Goal: Task Accomplishment & Management: Manage account settings

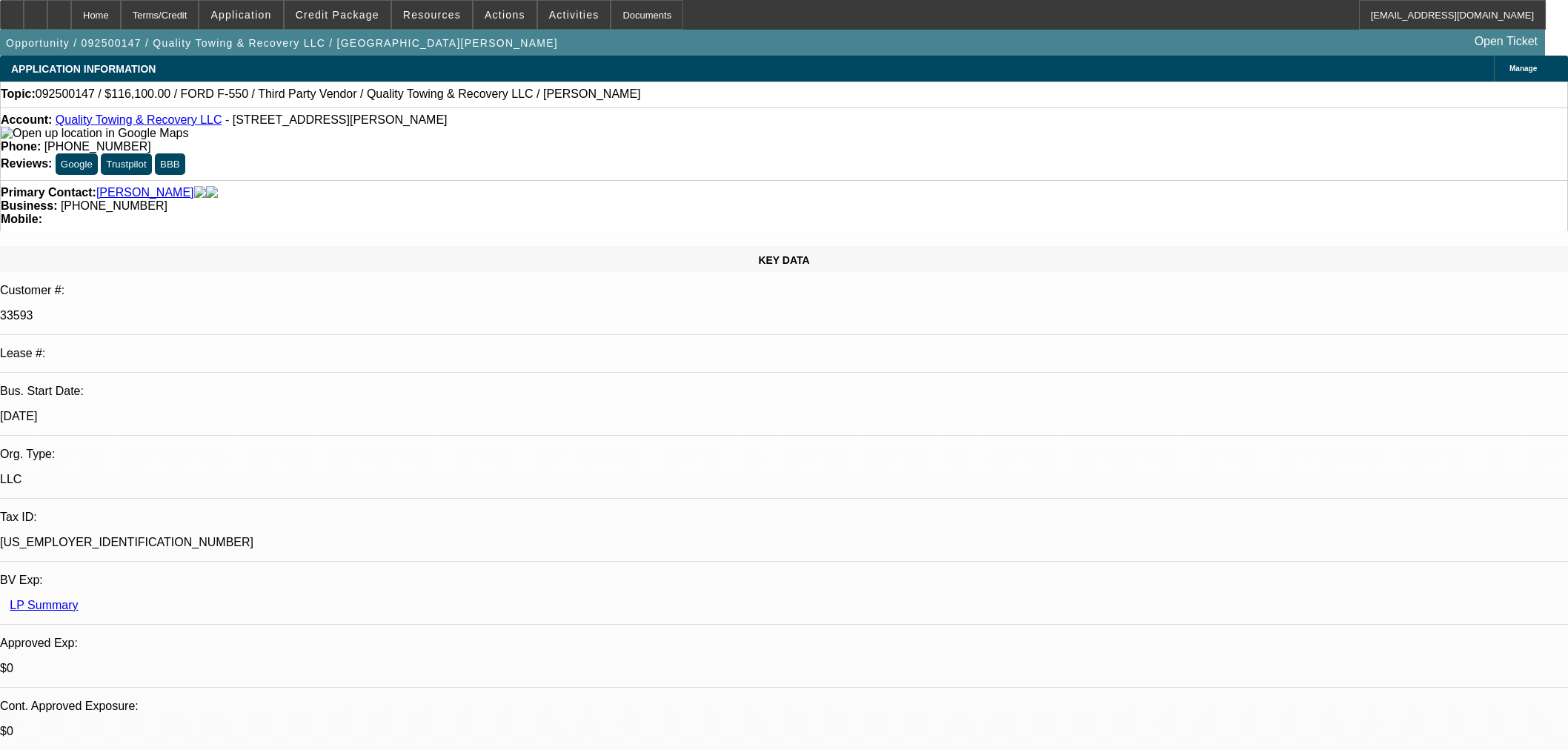
select select "0"
select select "6"
select select "0"
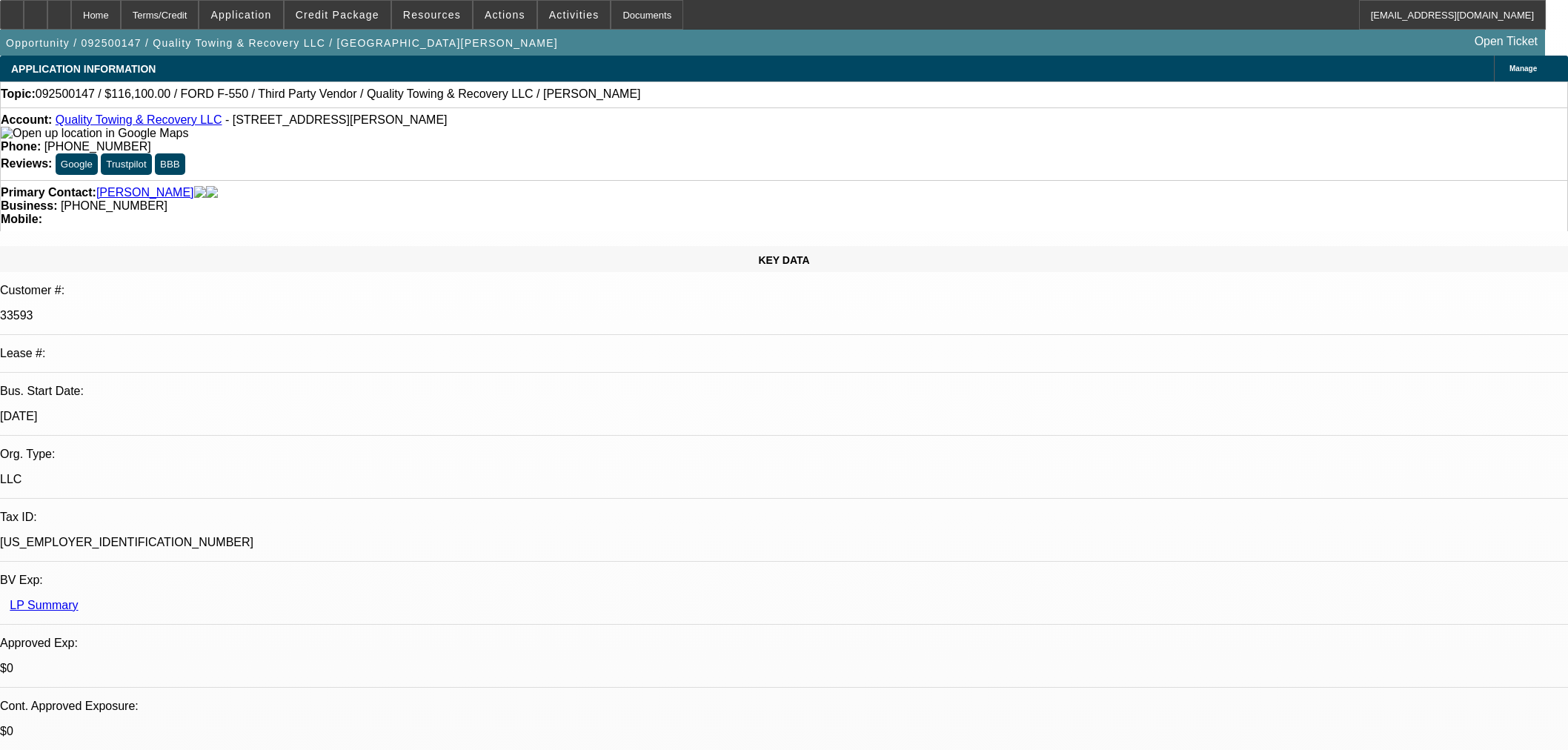
select select "0"
select select "6"
select select "0"
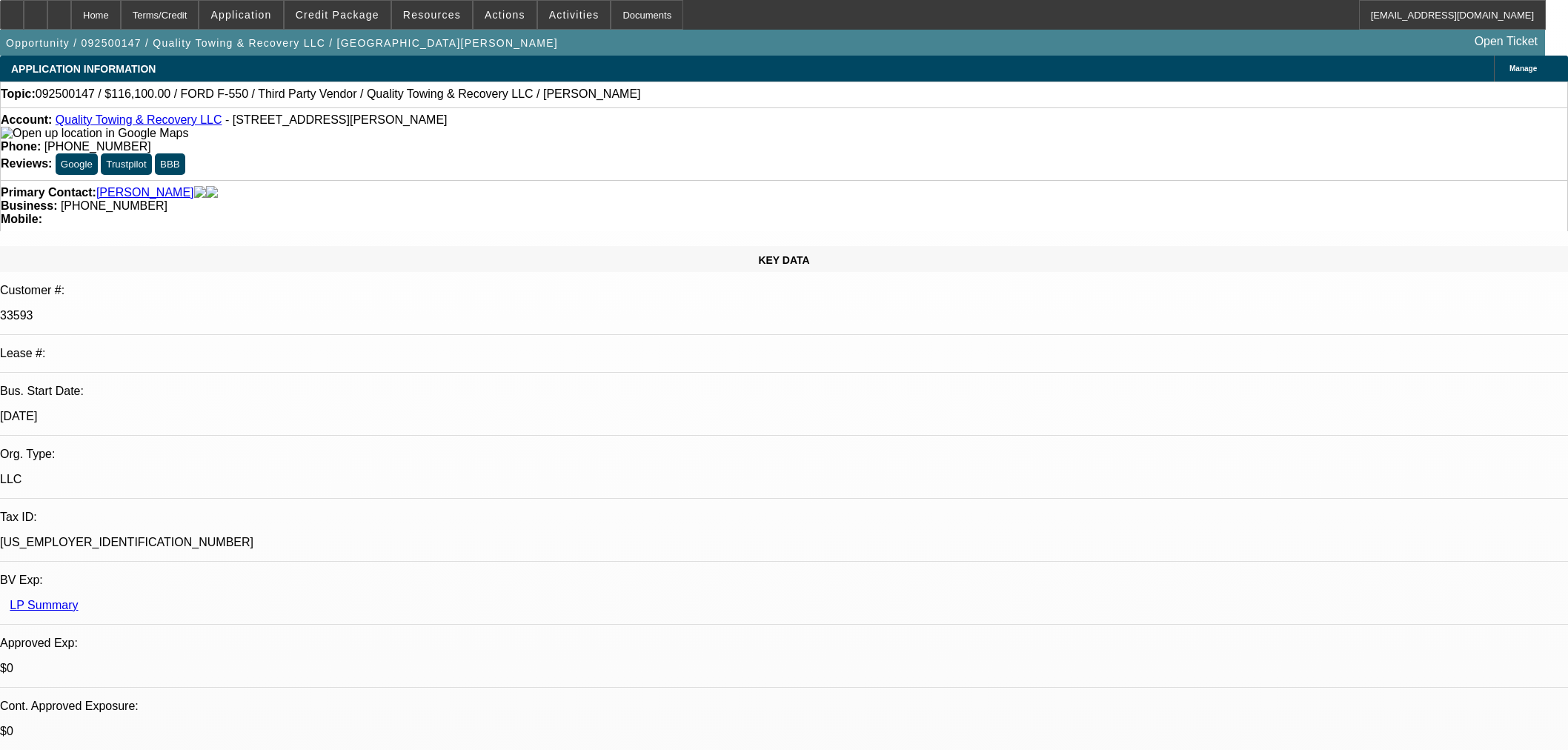
select select "0"
select select "6"
select select "0"
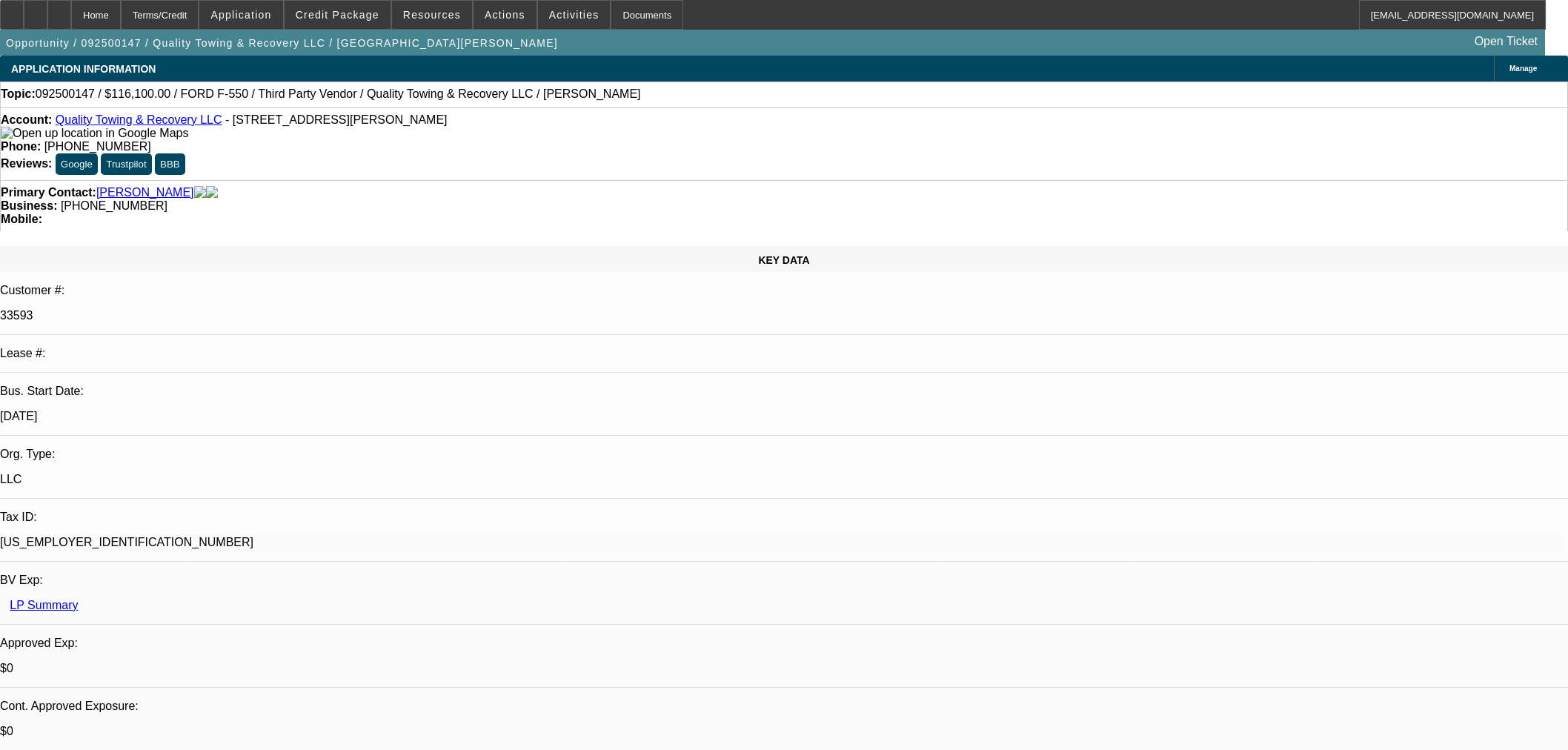
select select "6"
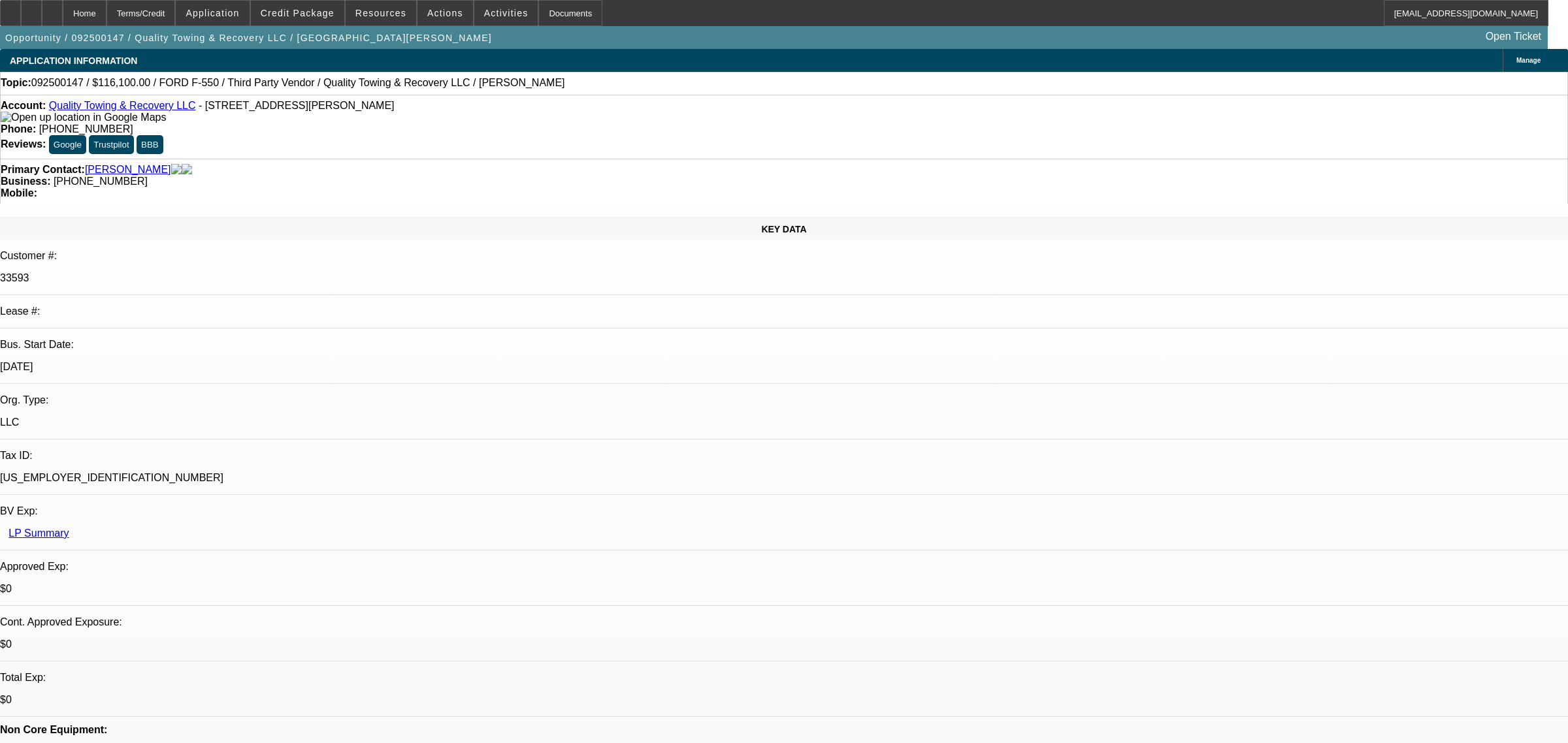
select select "0"
select select "6"
select select "0"
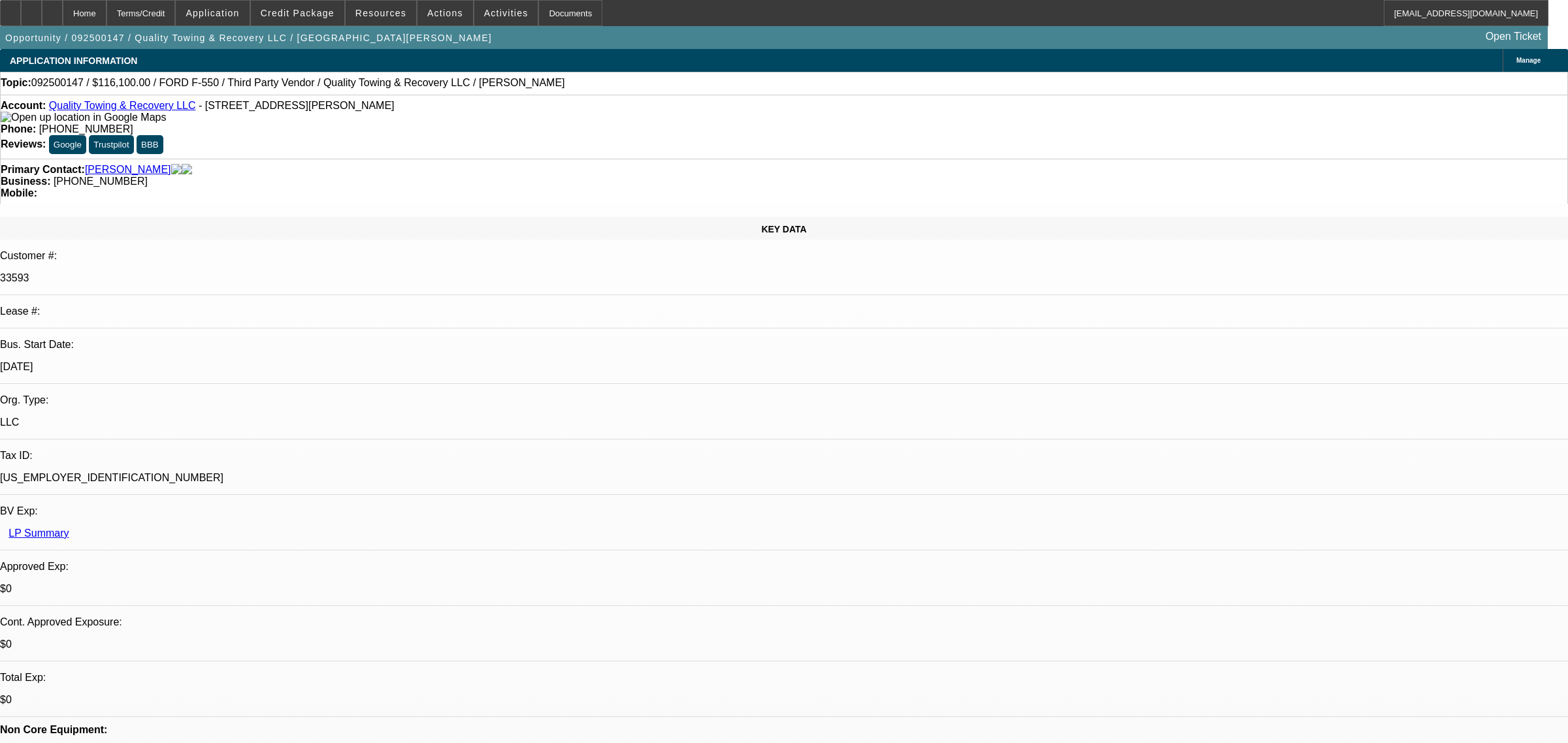
select select "0"
select select "6"
select select "0"
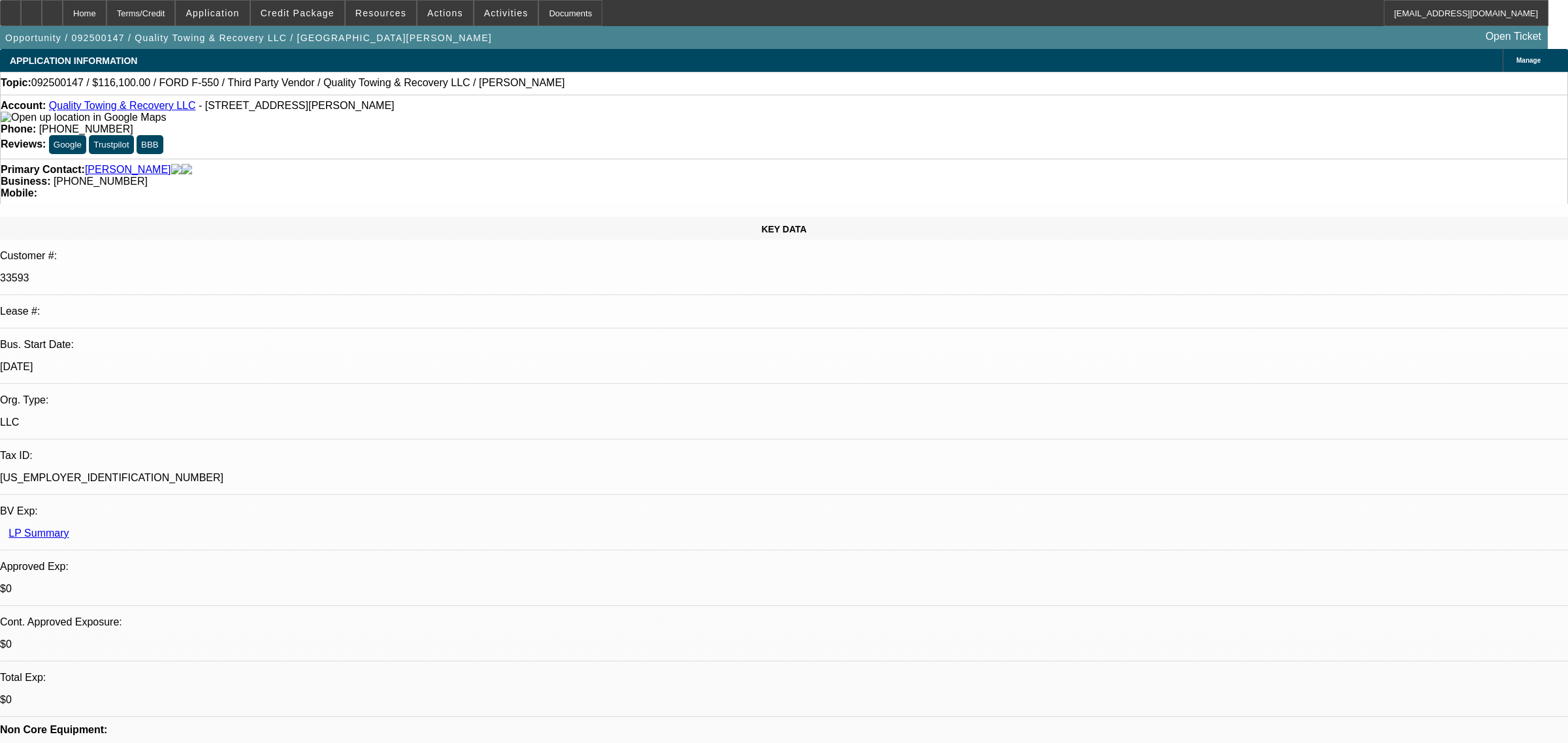
select select "0"
select select "6"
select select "0"
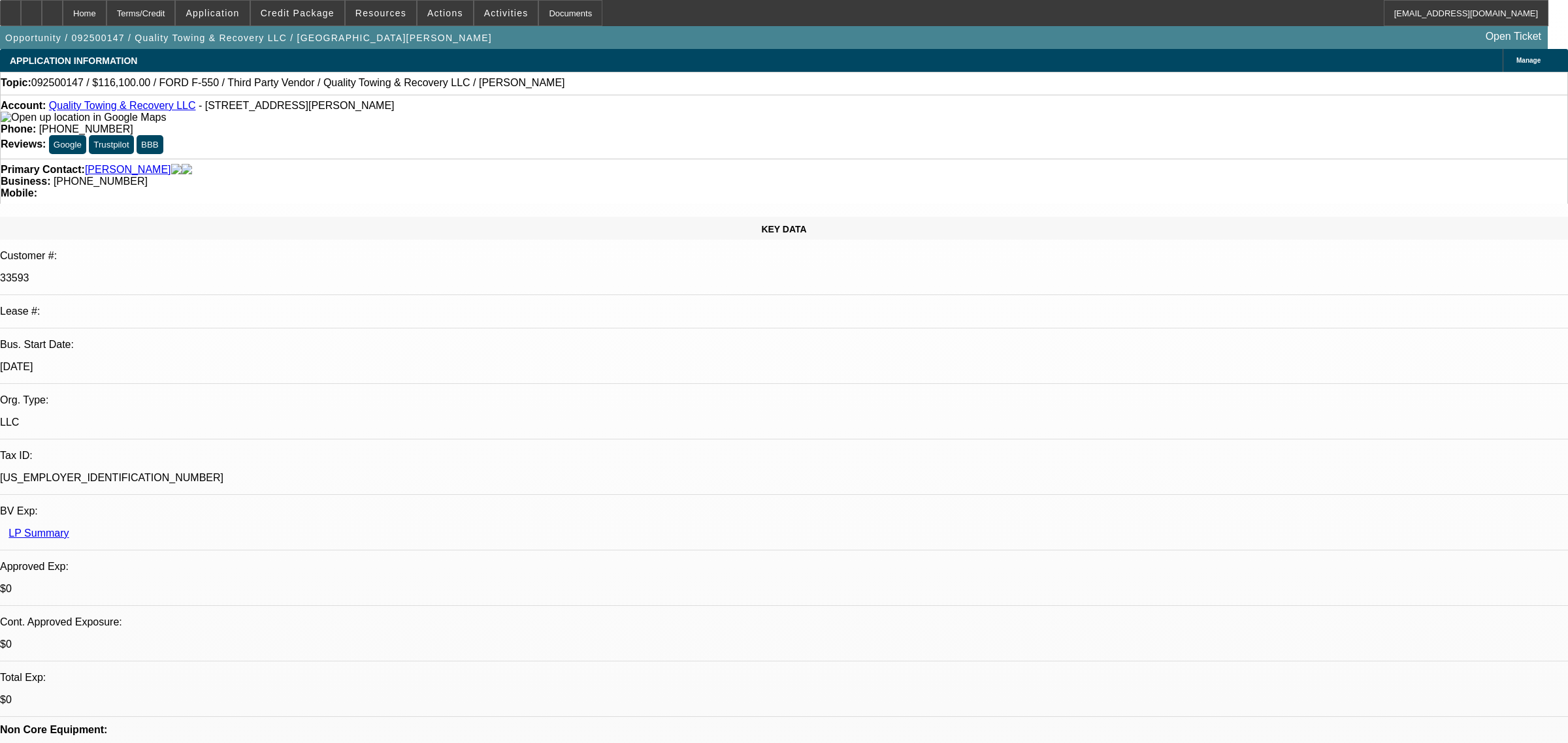
select select "6"
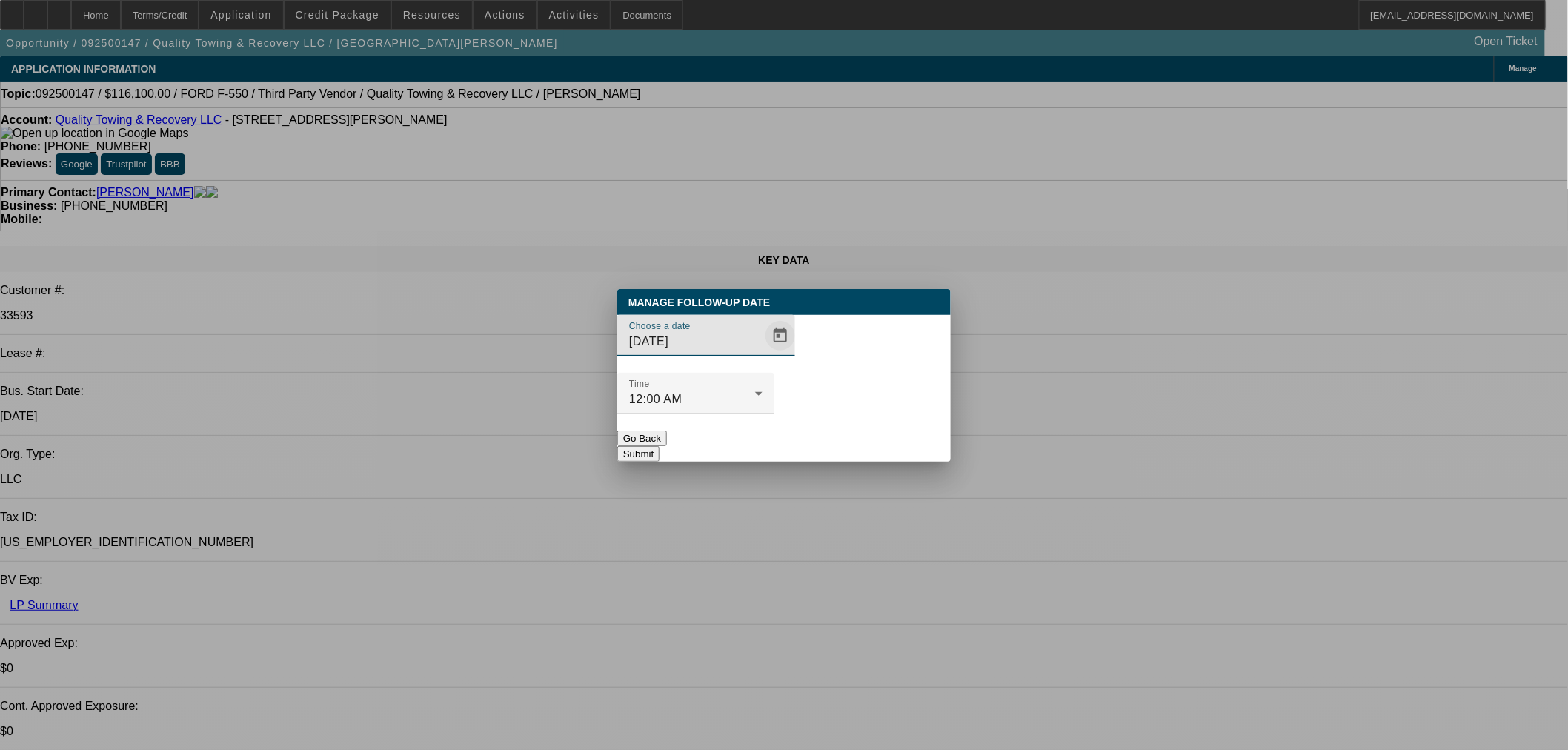
click at [763, 354] on span "Open calendar" at bounding box center [780, 336] width 35 height 35
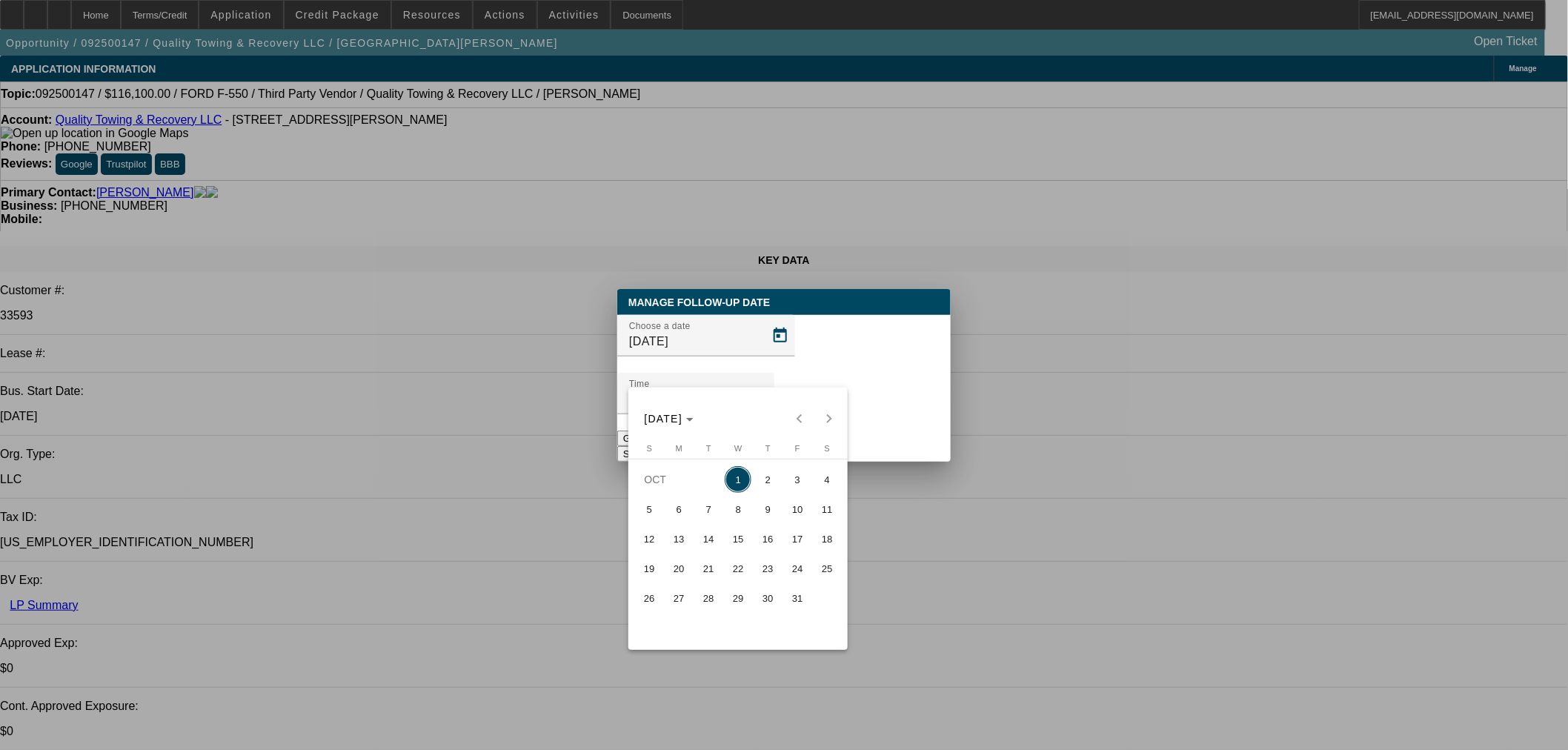
click at [772, 490] on span "2" at bounding box center [767, 479] width 26 height 26
type input "10/2/2025"
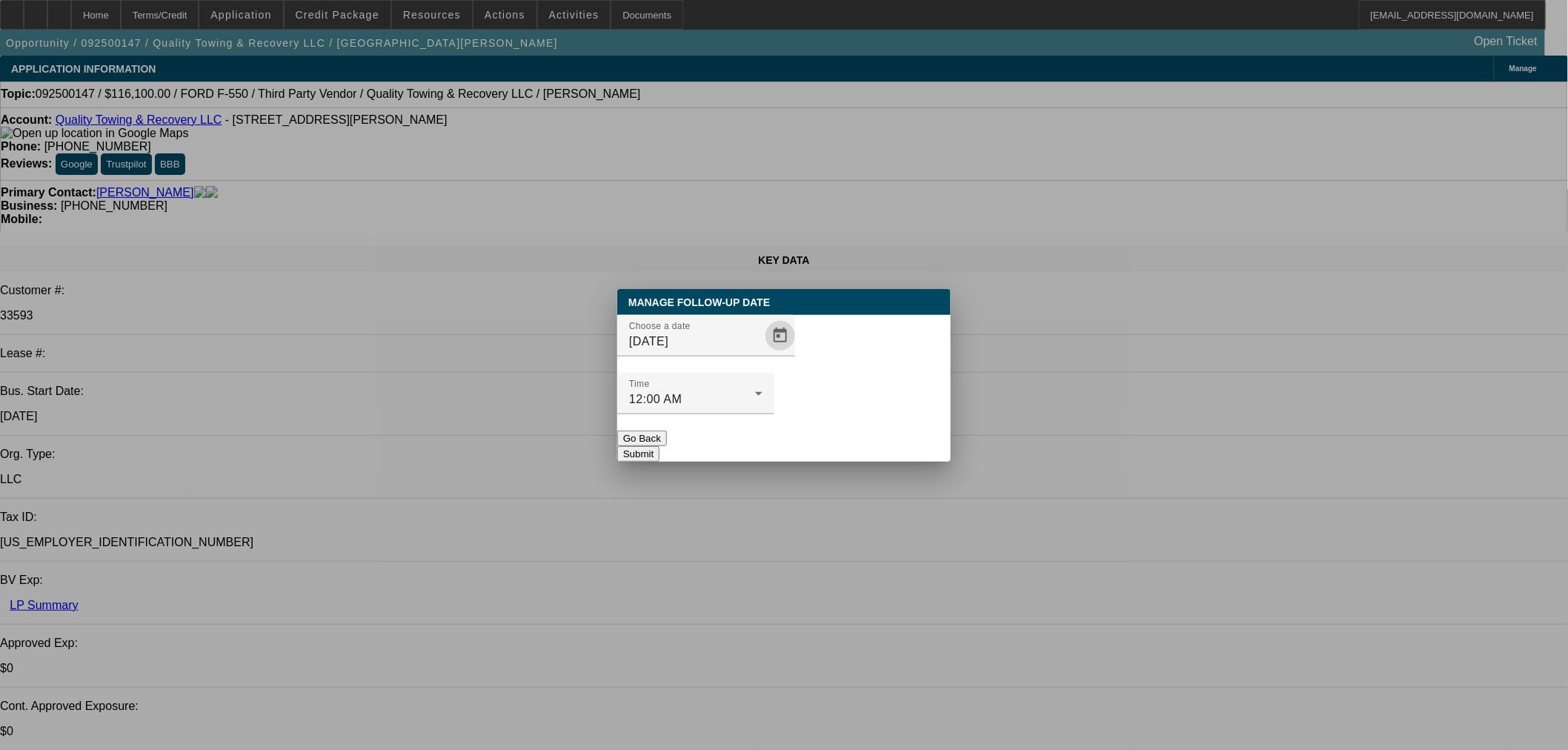
click at [660, 446] on button "Submit" at bounding box center [638, 454] width 42 height 16
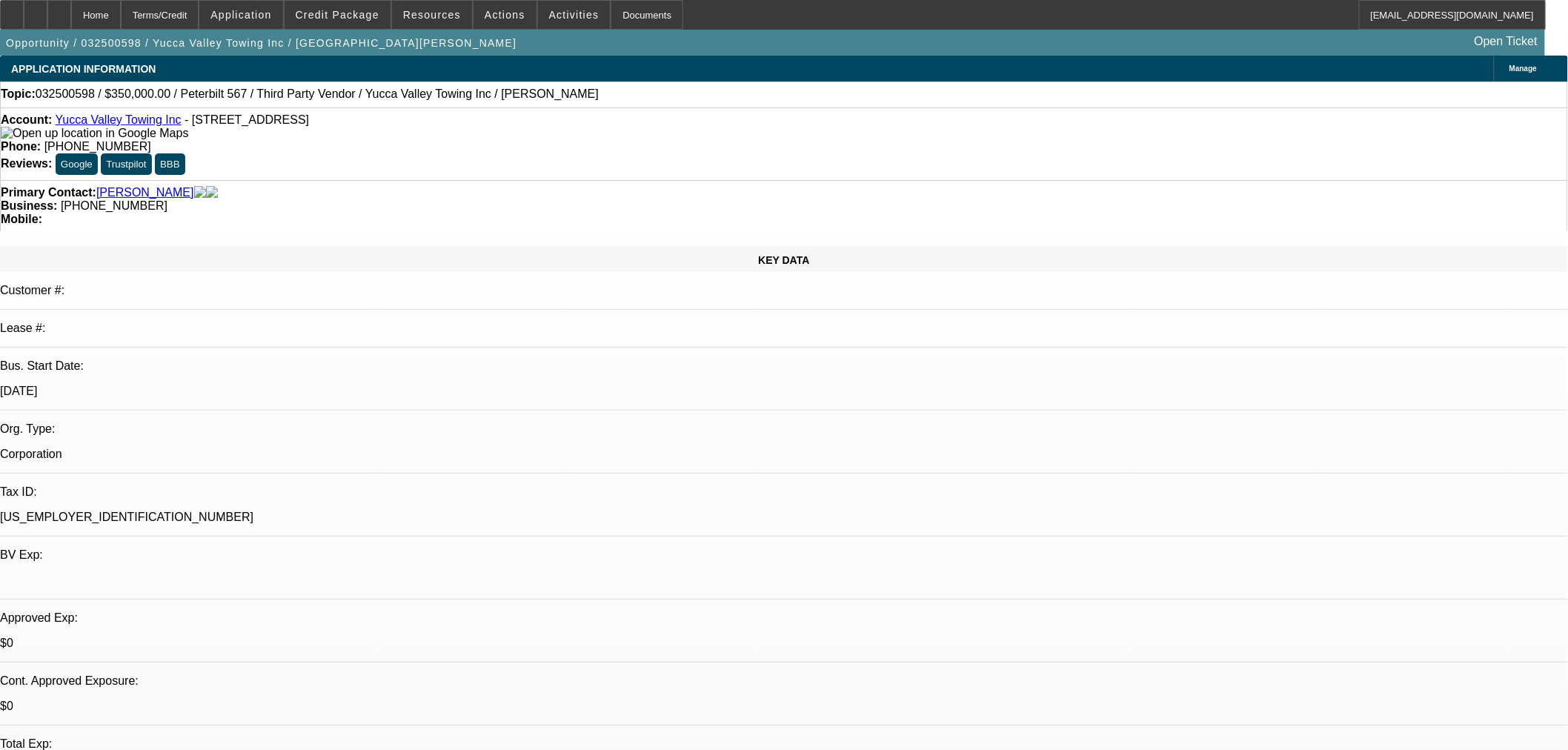
select select "0"
select select "0.1"
select select "4"
select select "0"
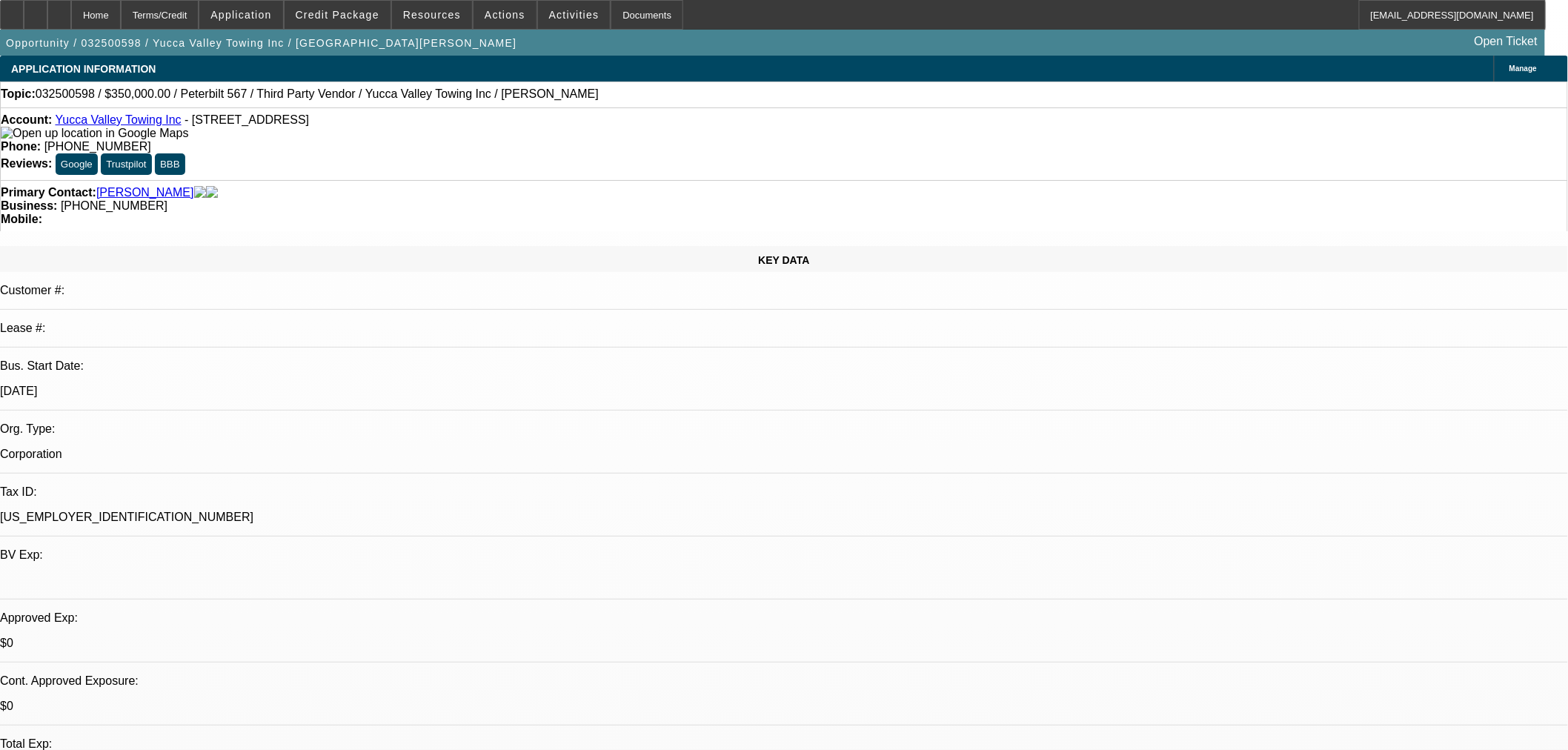
select select "0"
select select "0.1"
select select "4"
select select "0"
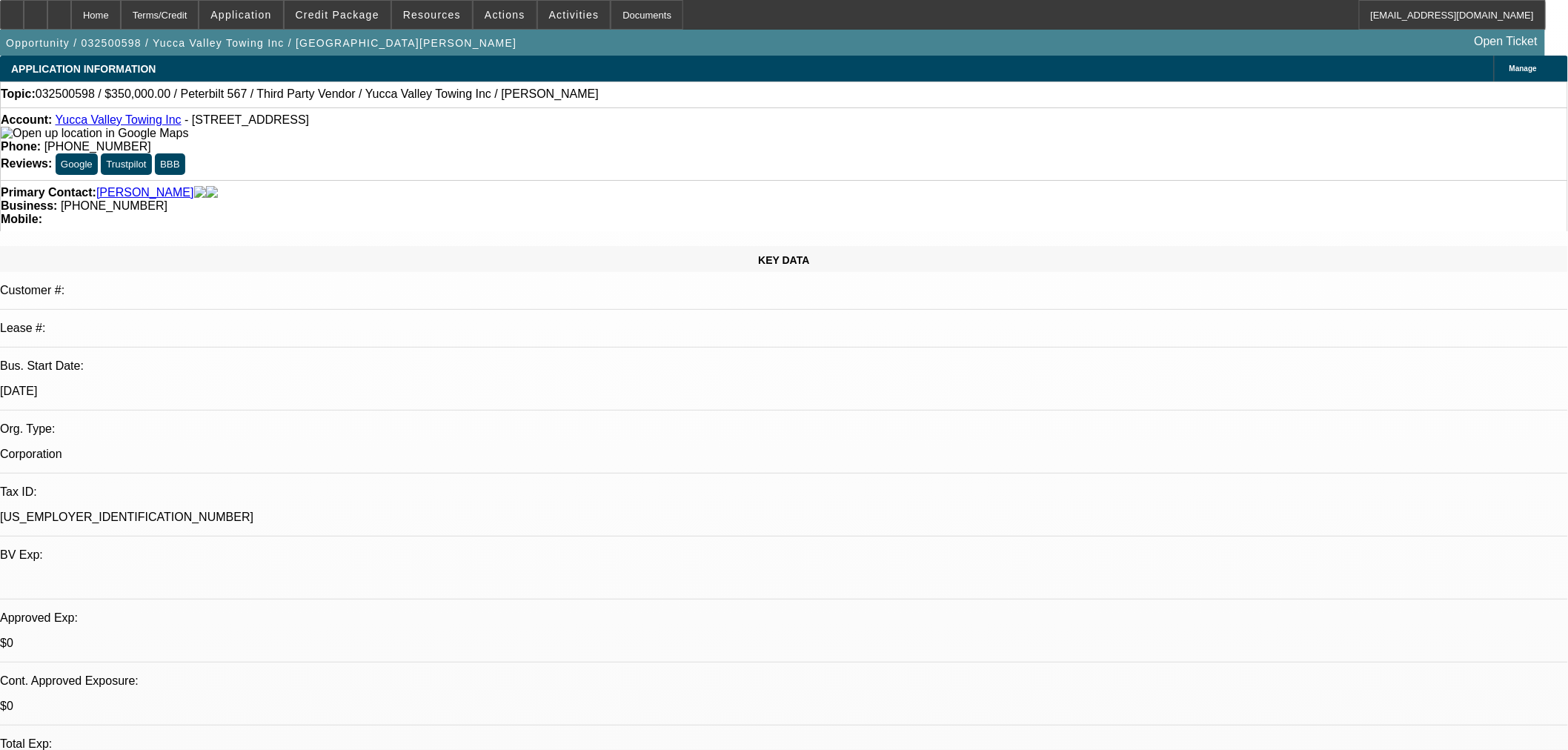
select select "0"
select select "6"
select select "0"
select select "0.1"
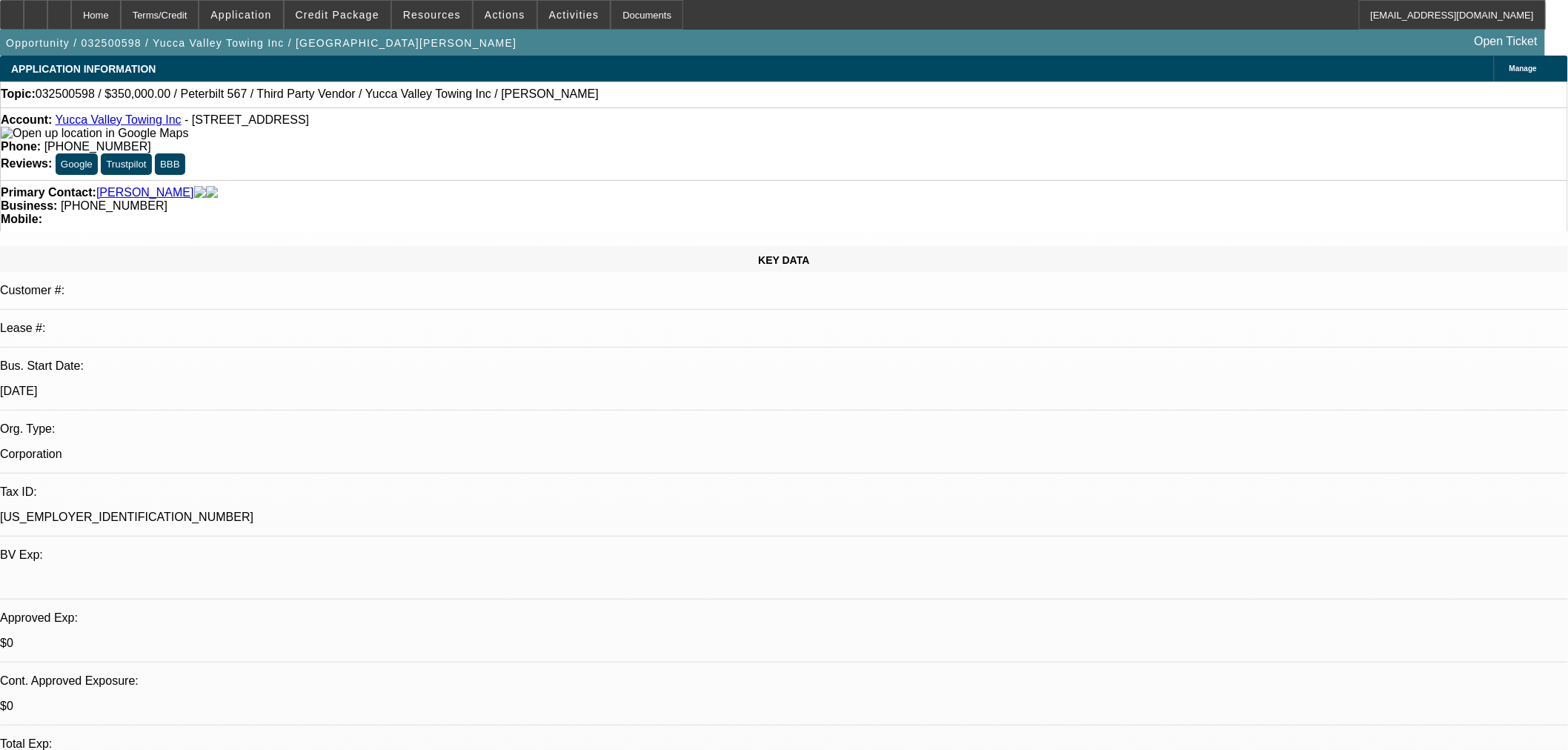
select select "4"
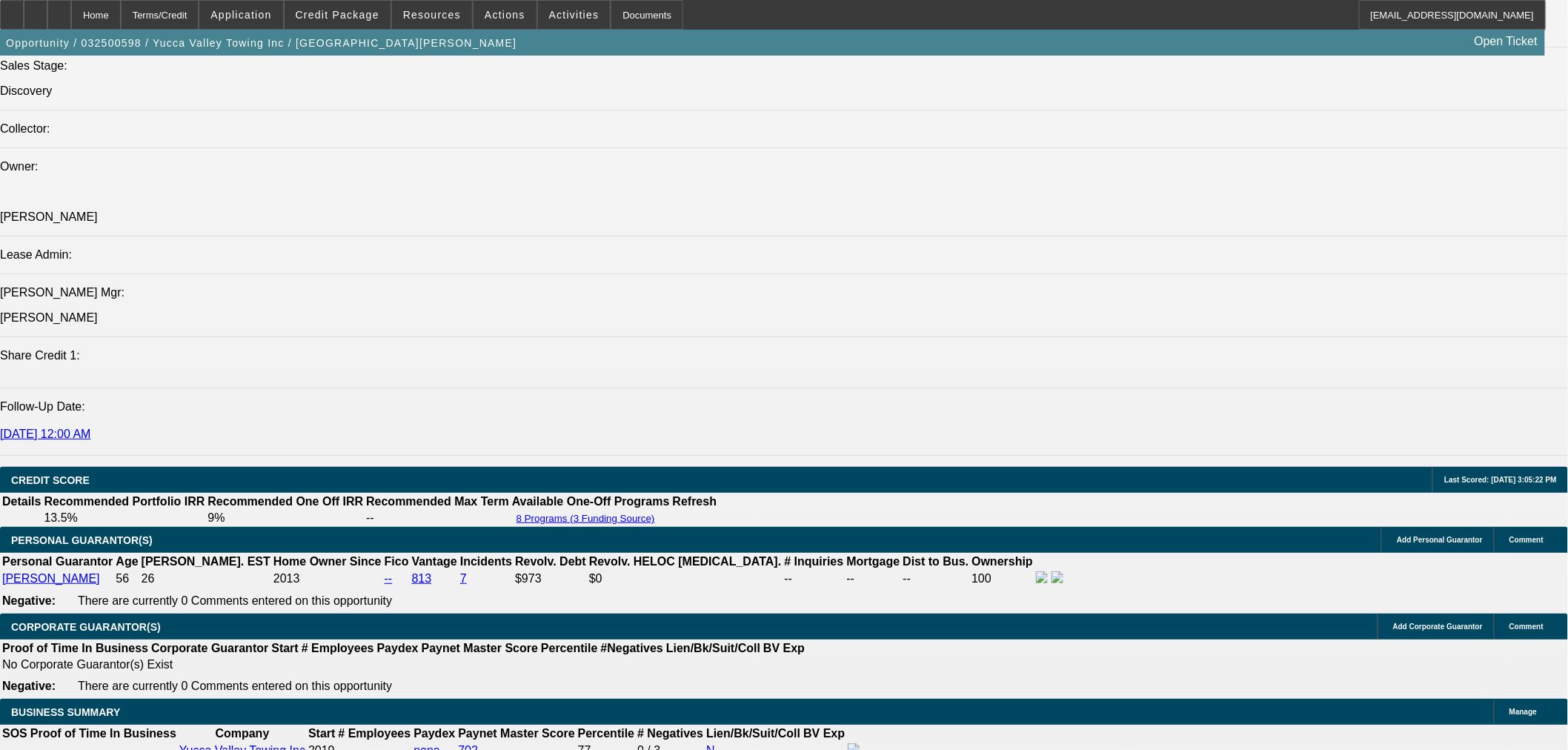
scroll to position [1893, 0]
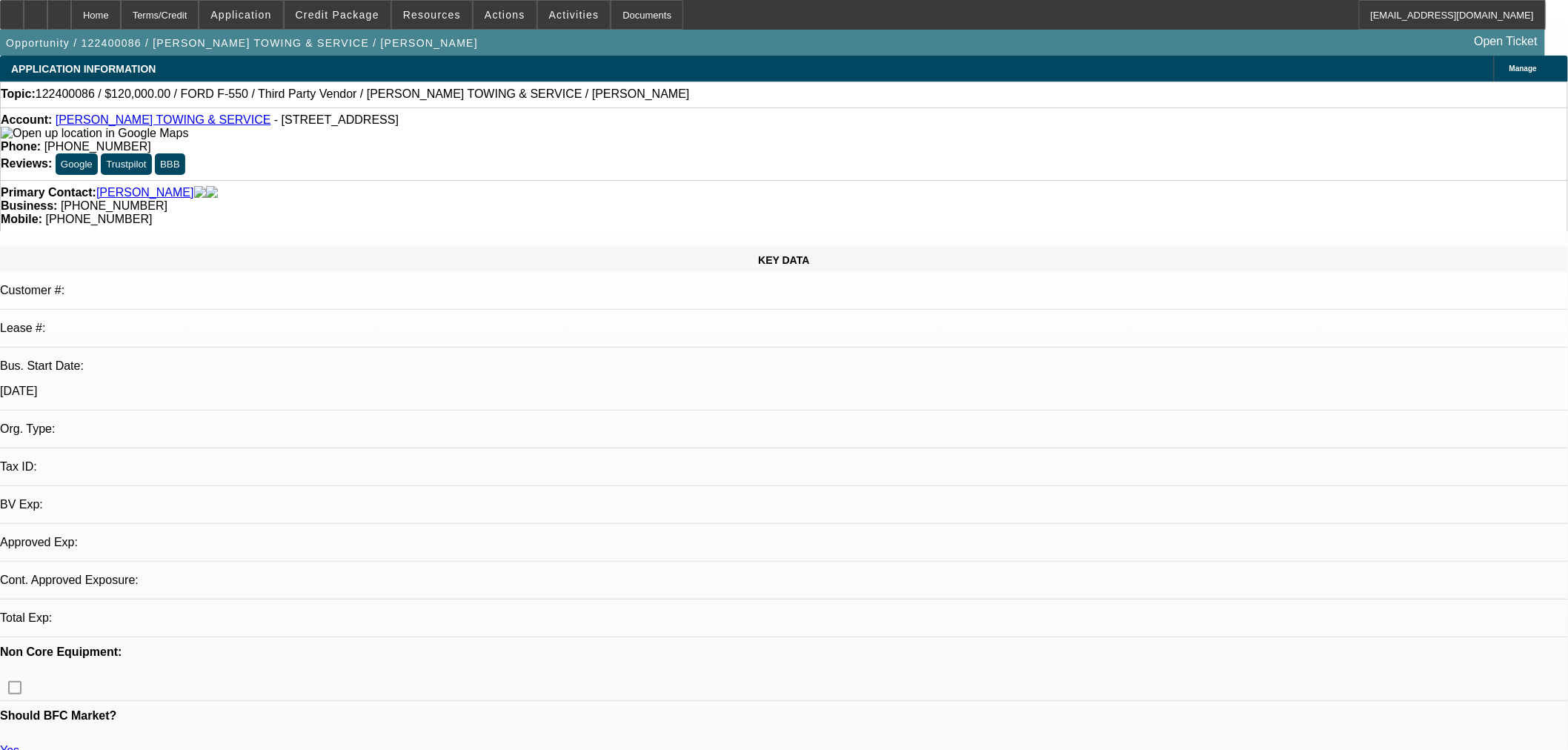
select select "0"
select select "2"
select select "0.1"
select select "4"
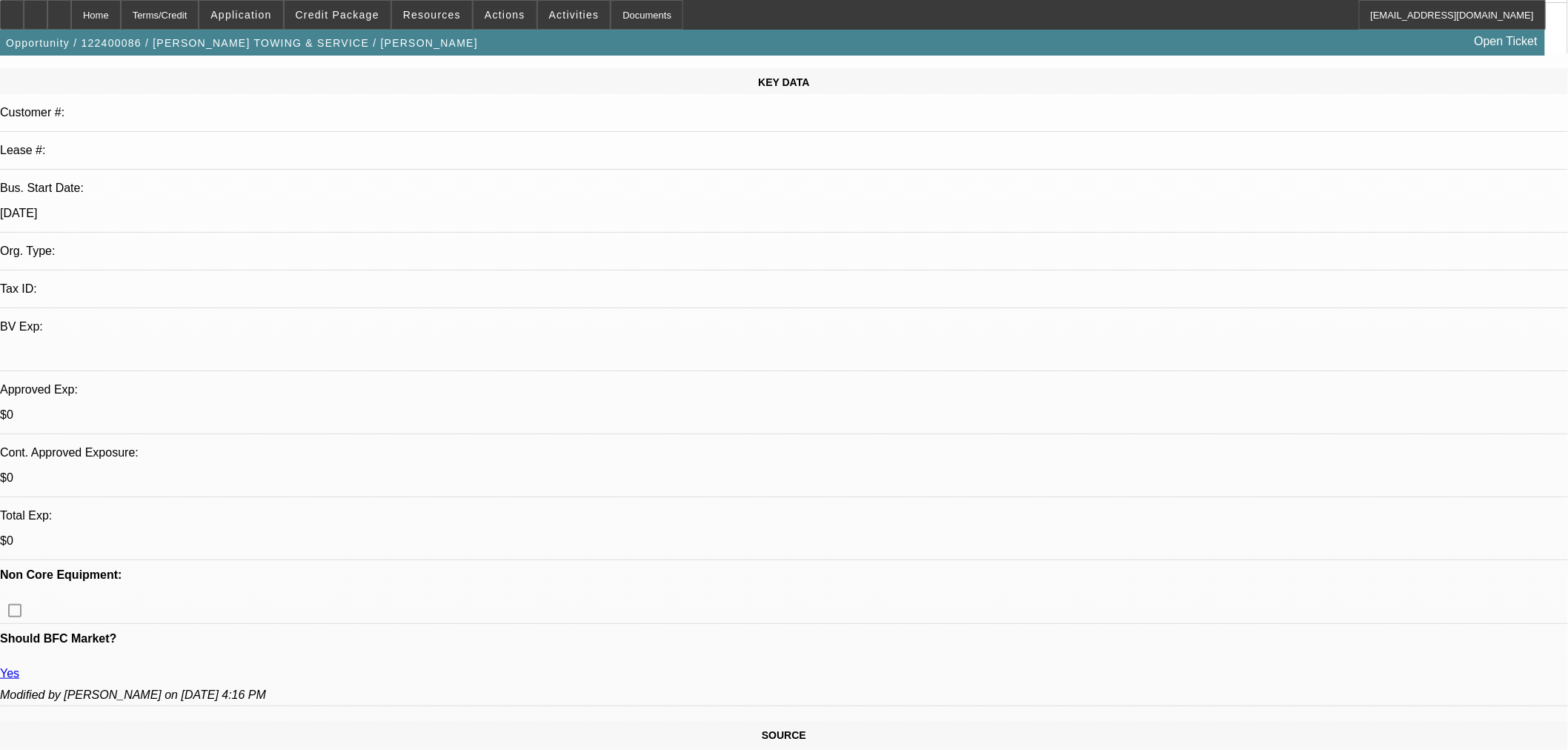
scroll to position [329, 0]
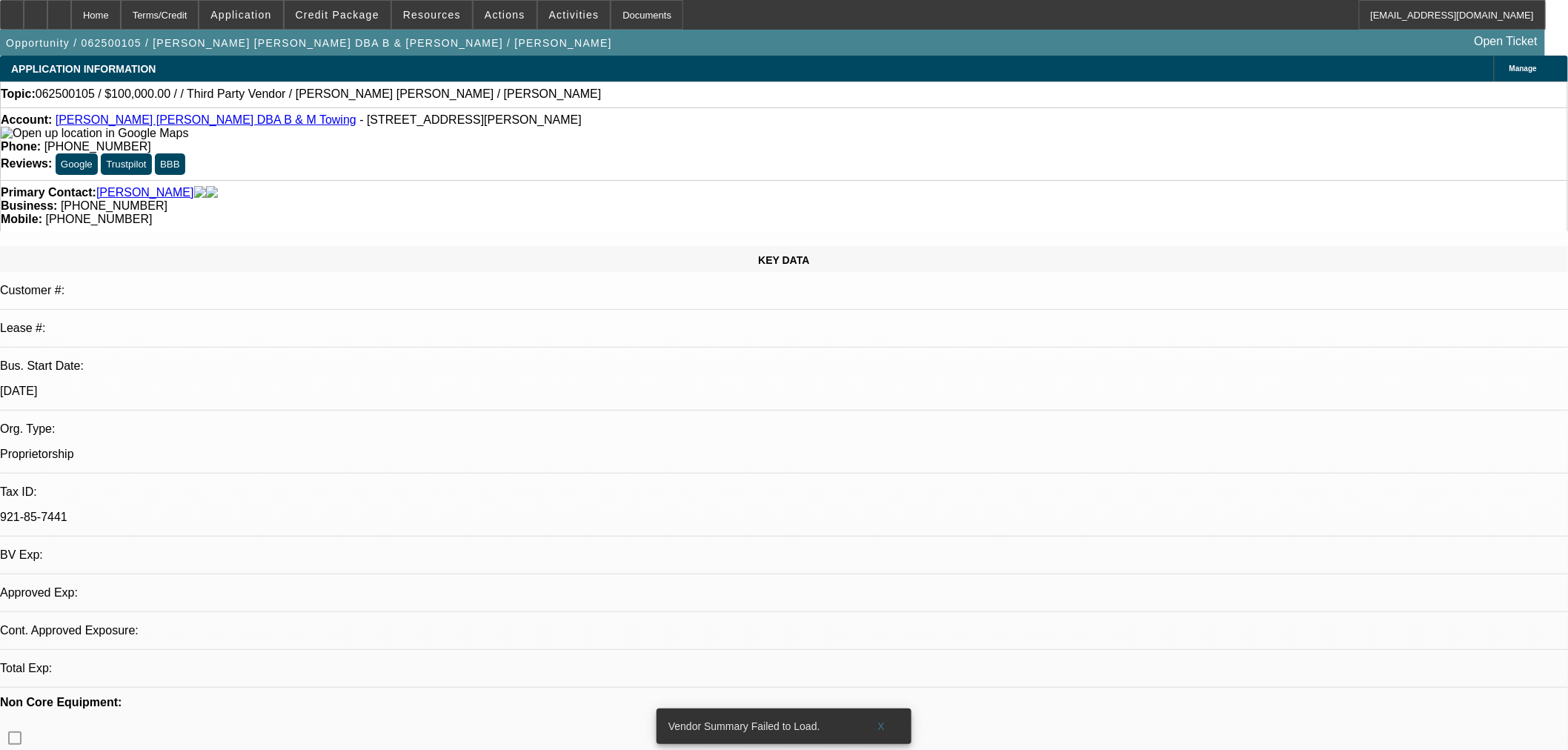
select select "0"
select select "2"
select select "0.1"
select select "4"
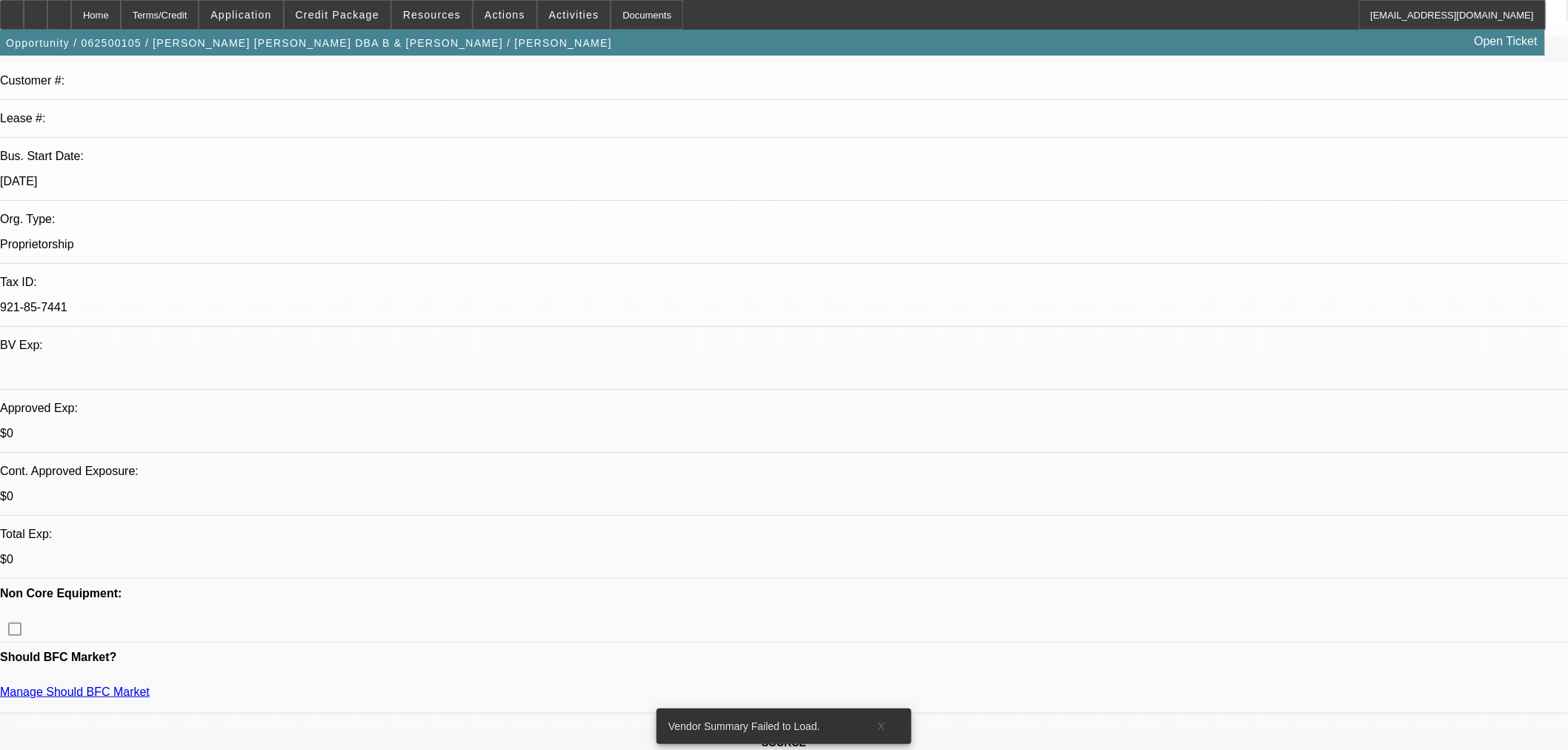
scroll to position [329, 0]
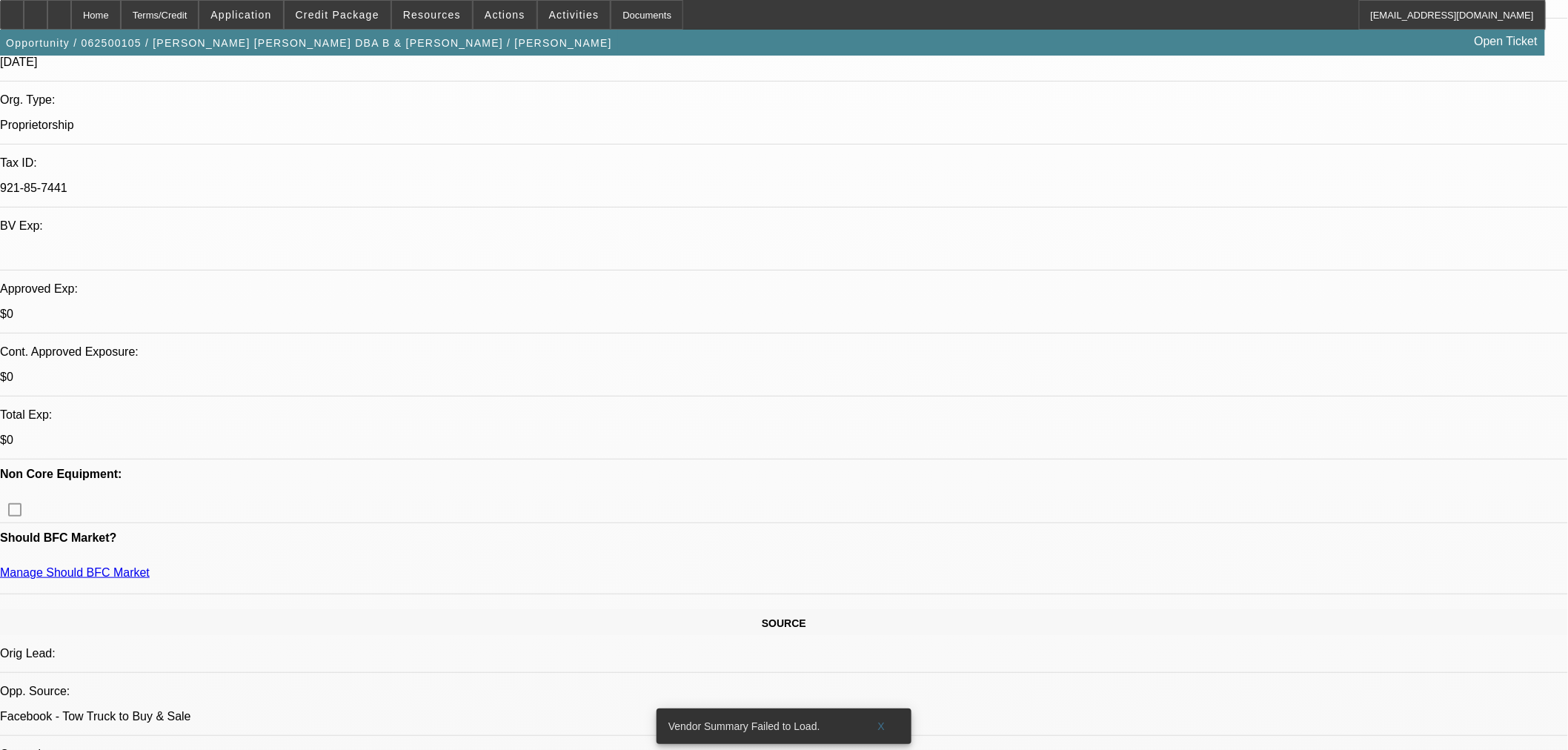
drag, startPoint x: 1318, startPoint y: 251, endPoint x: 1327, endPoint y: 260, distance: 12.7
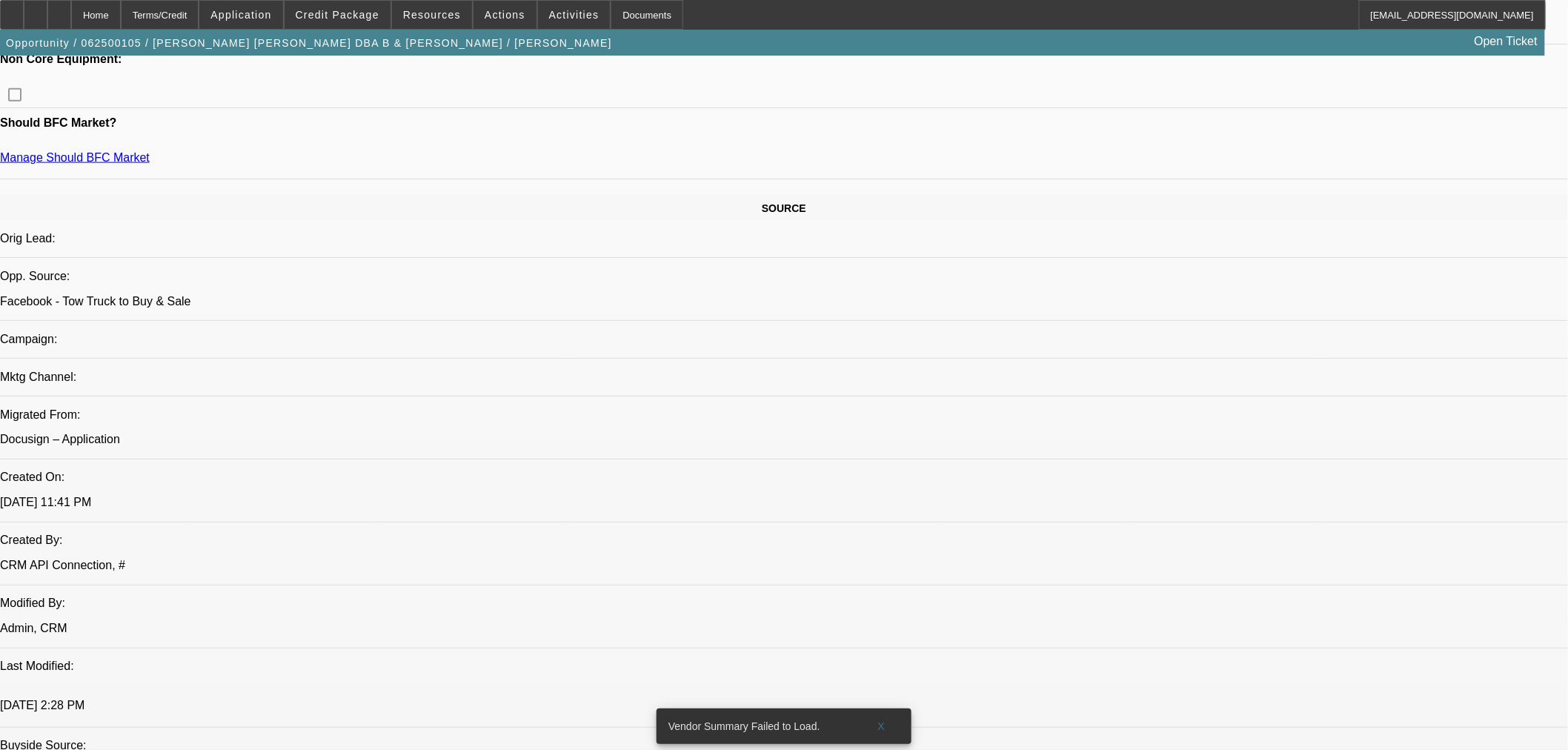
scroll to position [988, 0]
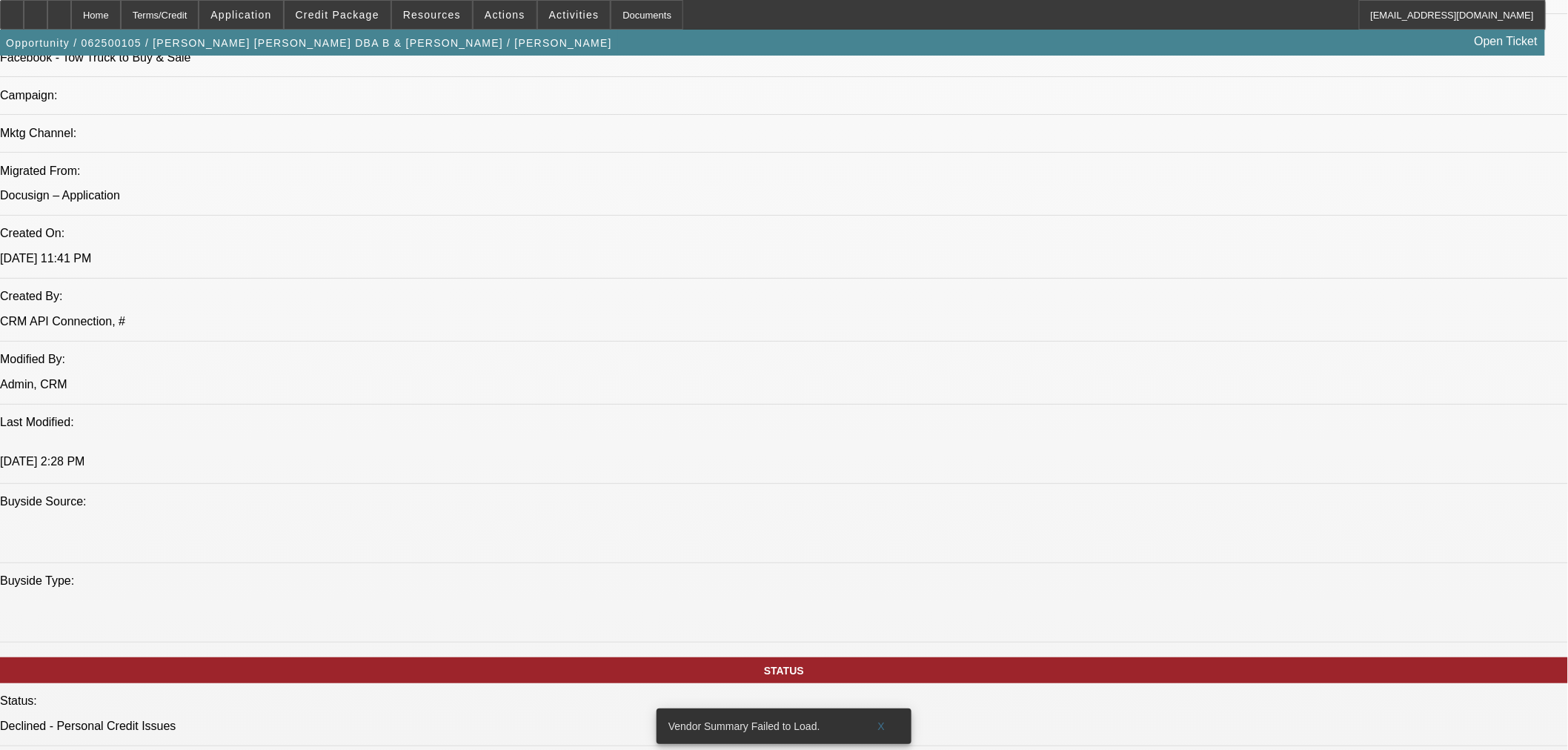
drag, startPoint x: 1260, startPoint y: 364, endPoint x: 1272, endPoint y: 372, distance: 14.4
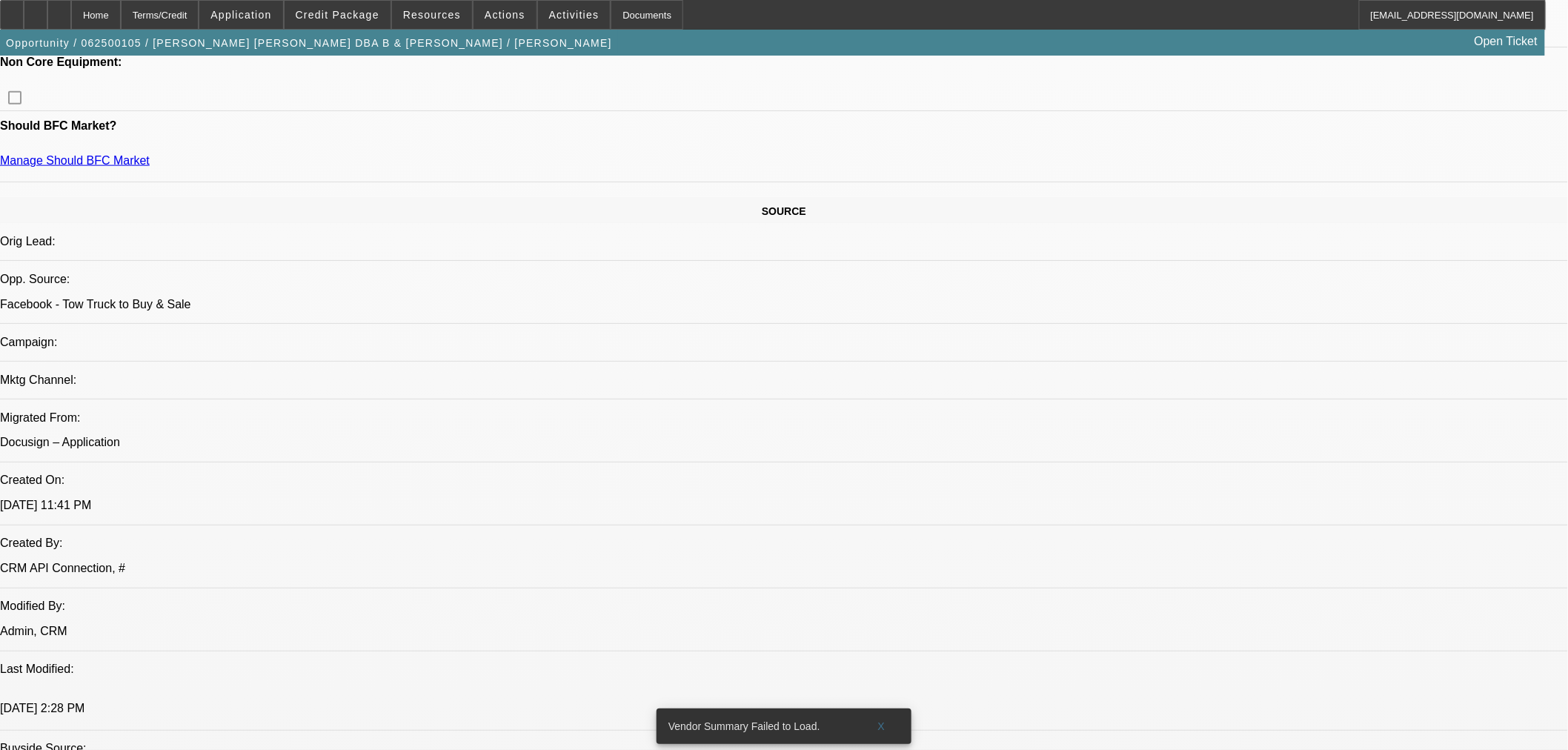
scroll to position [493, 0]
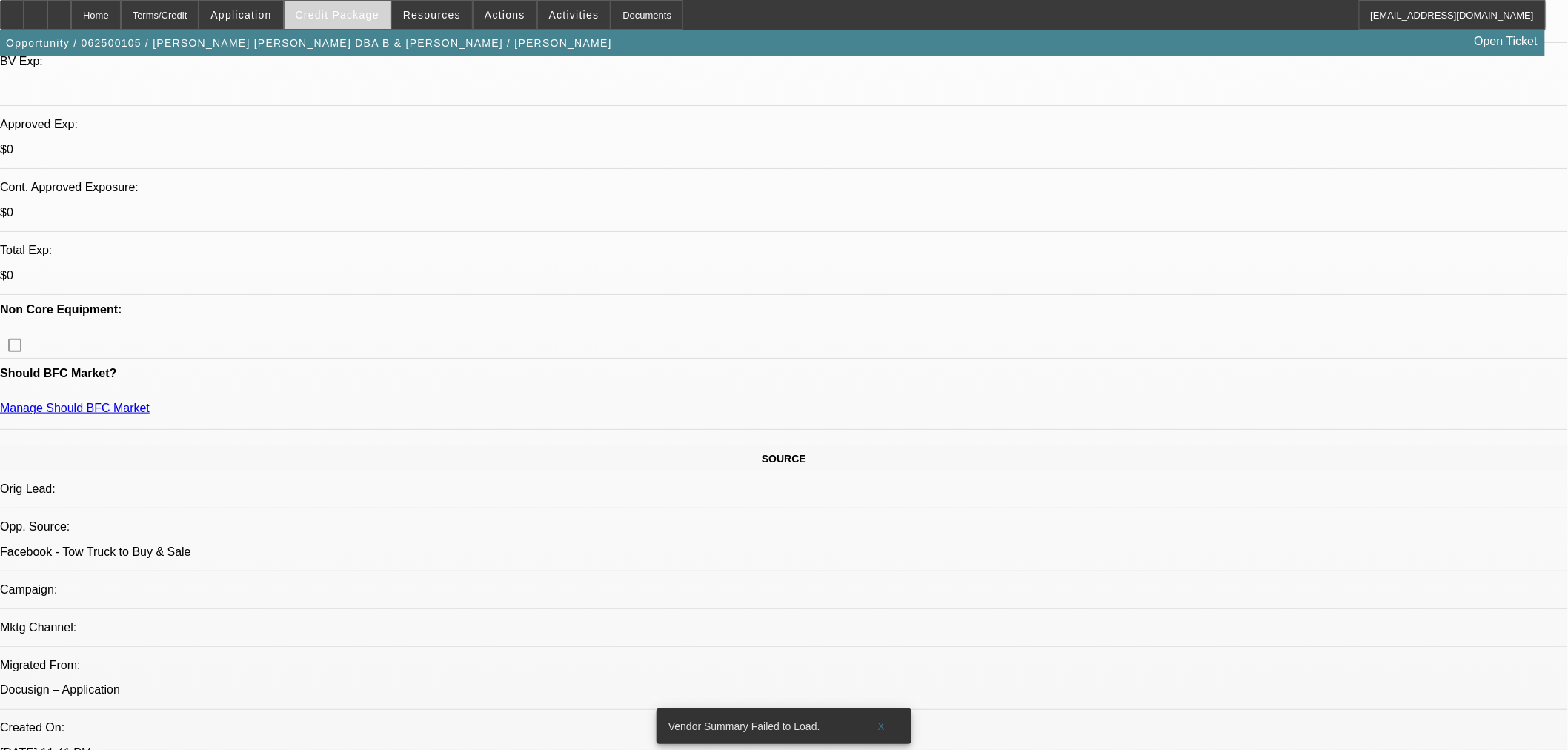
click at [369, 2] on span at bounding box center [337, 14] width 106 height 35
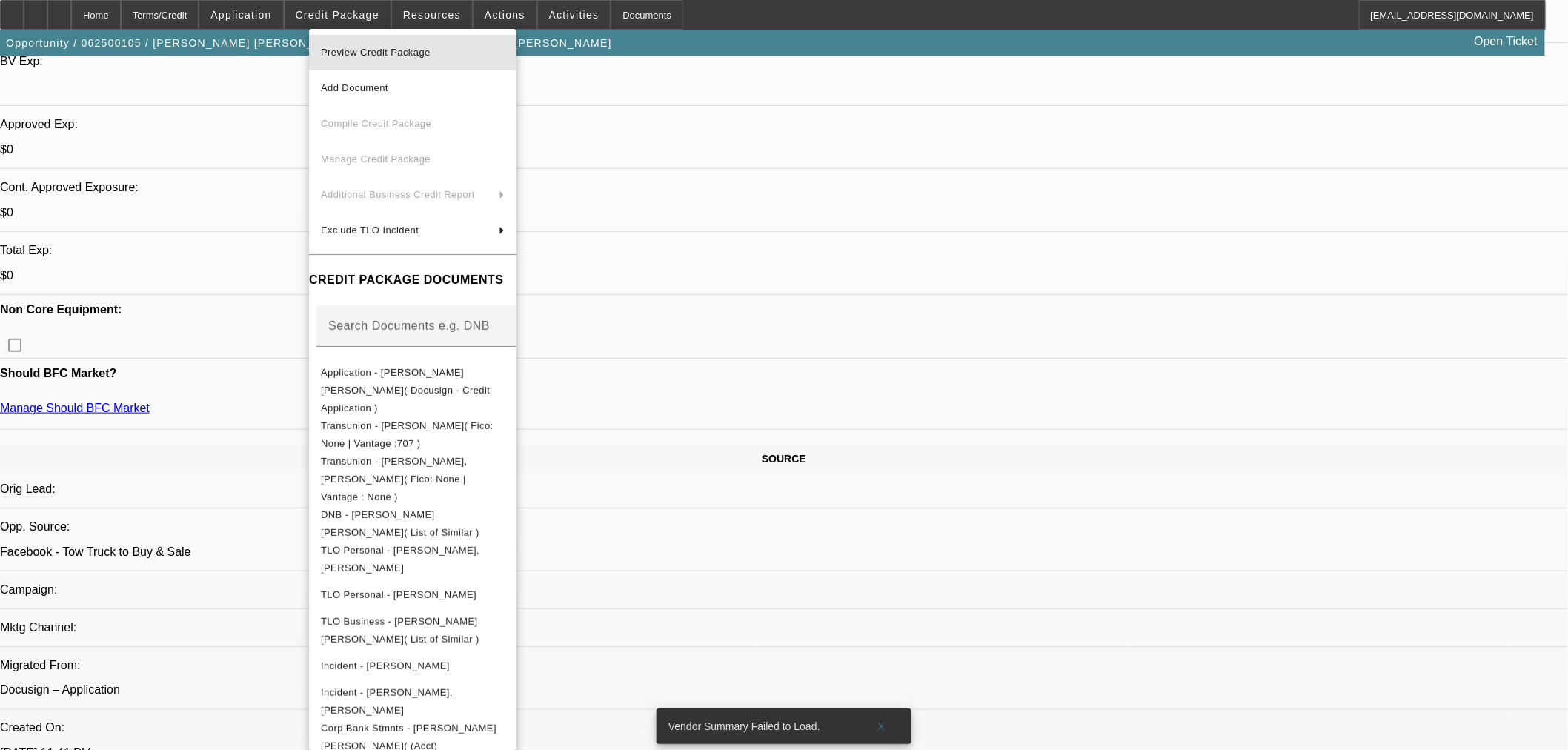
click at [390, 54] on span "Preview Credit Package" at bounding box center [376, 52] width 110 height 11
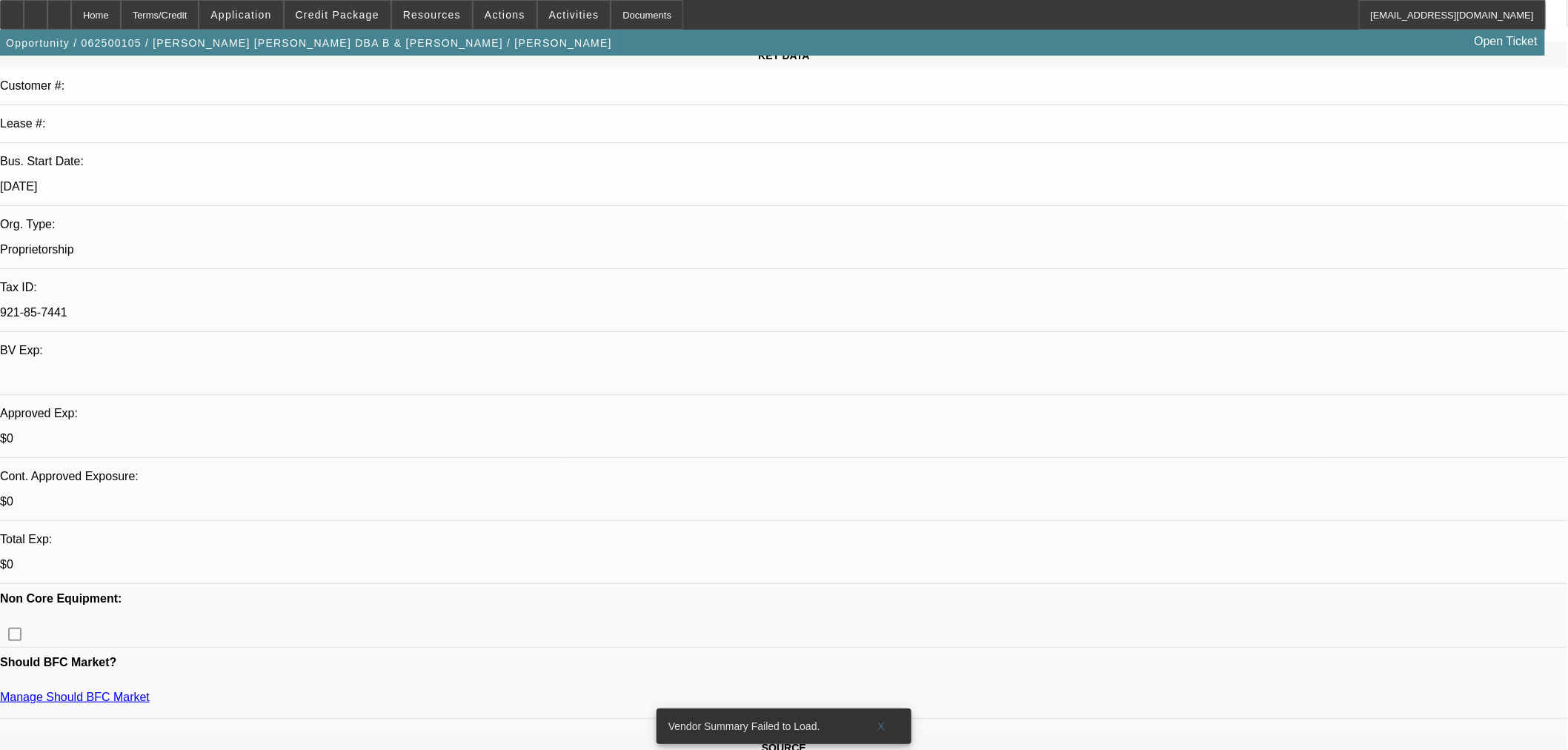
scroll to position [165, 0]
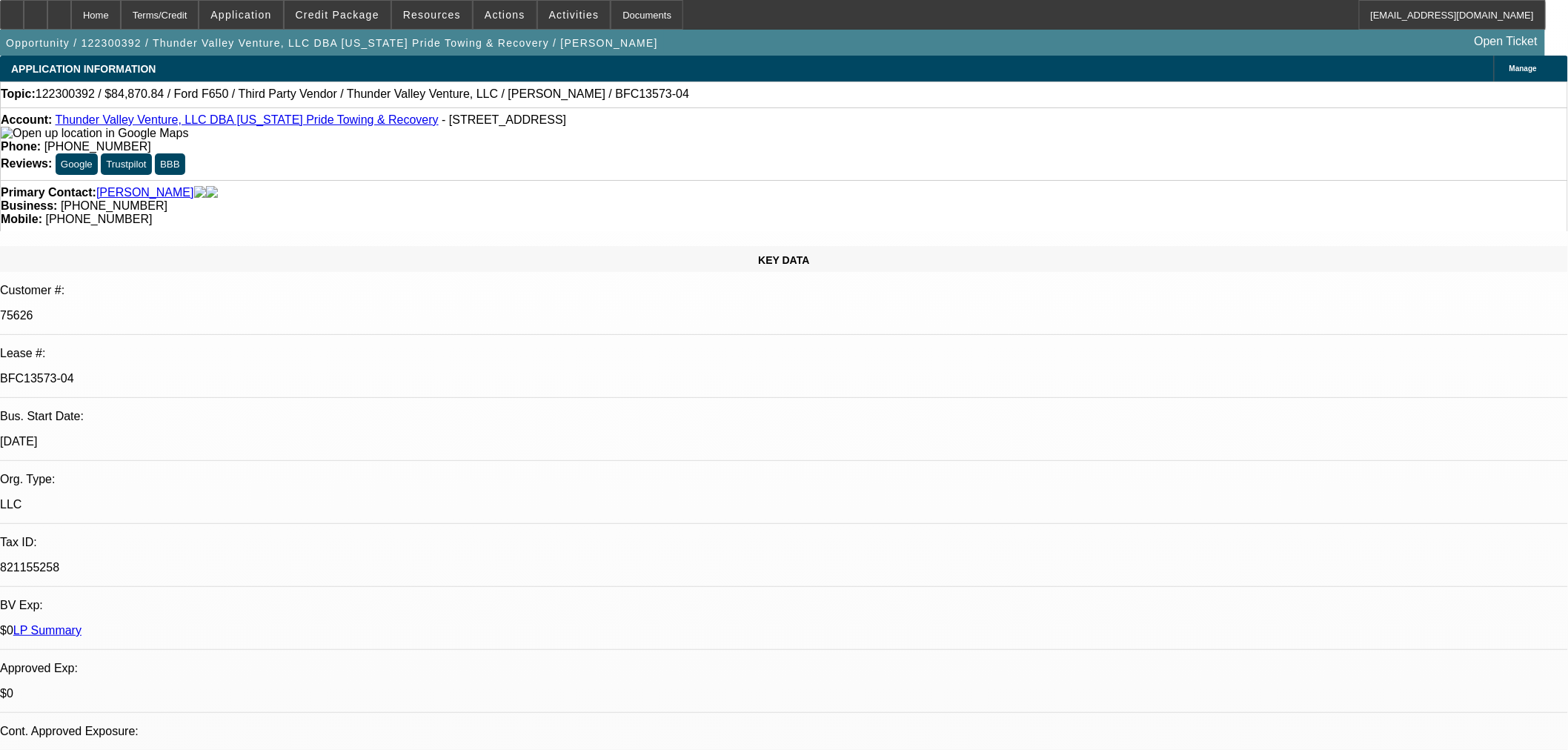
select select "0"
select select "6"
select select "0"
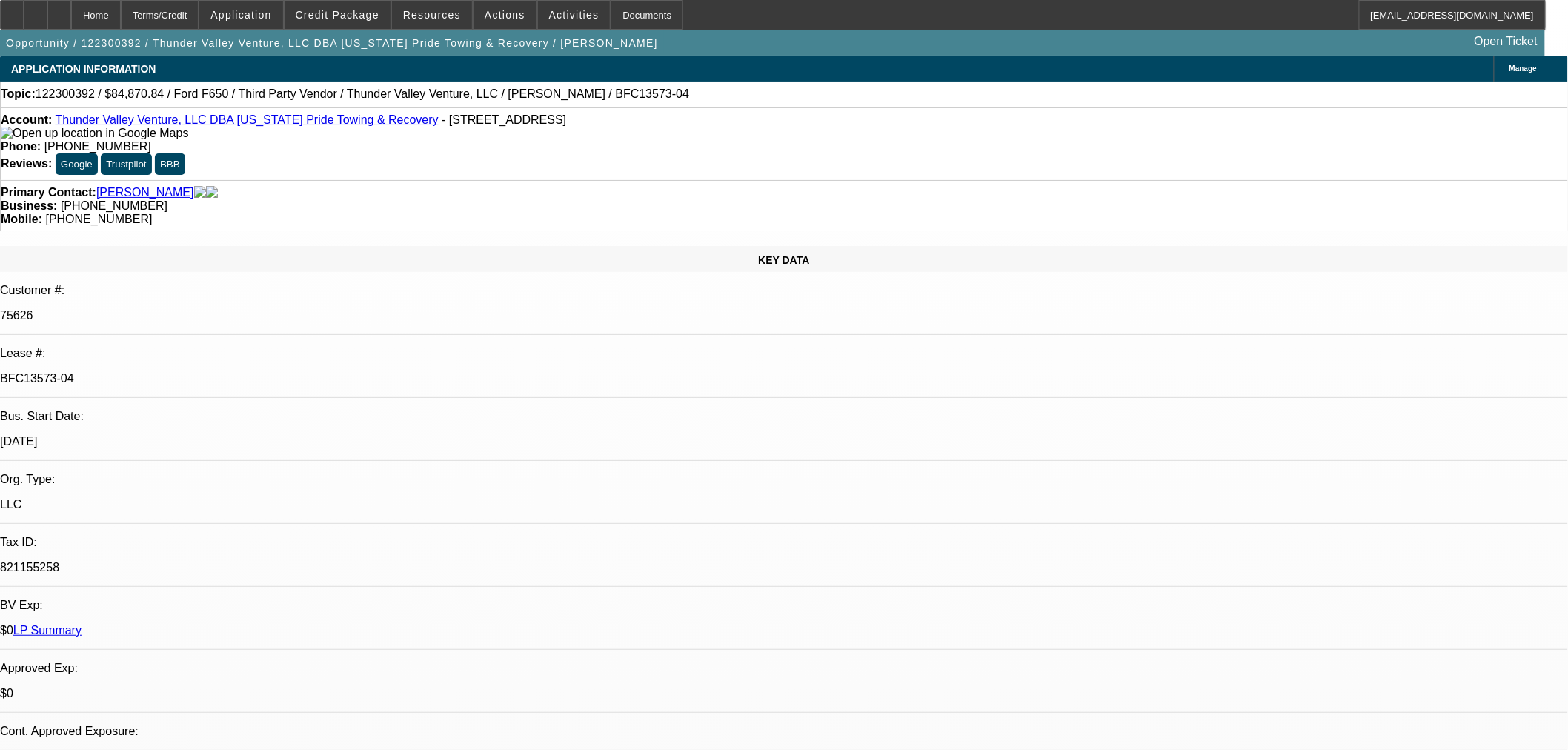
select select "0"
select select "6"
select select "0"
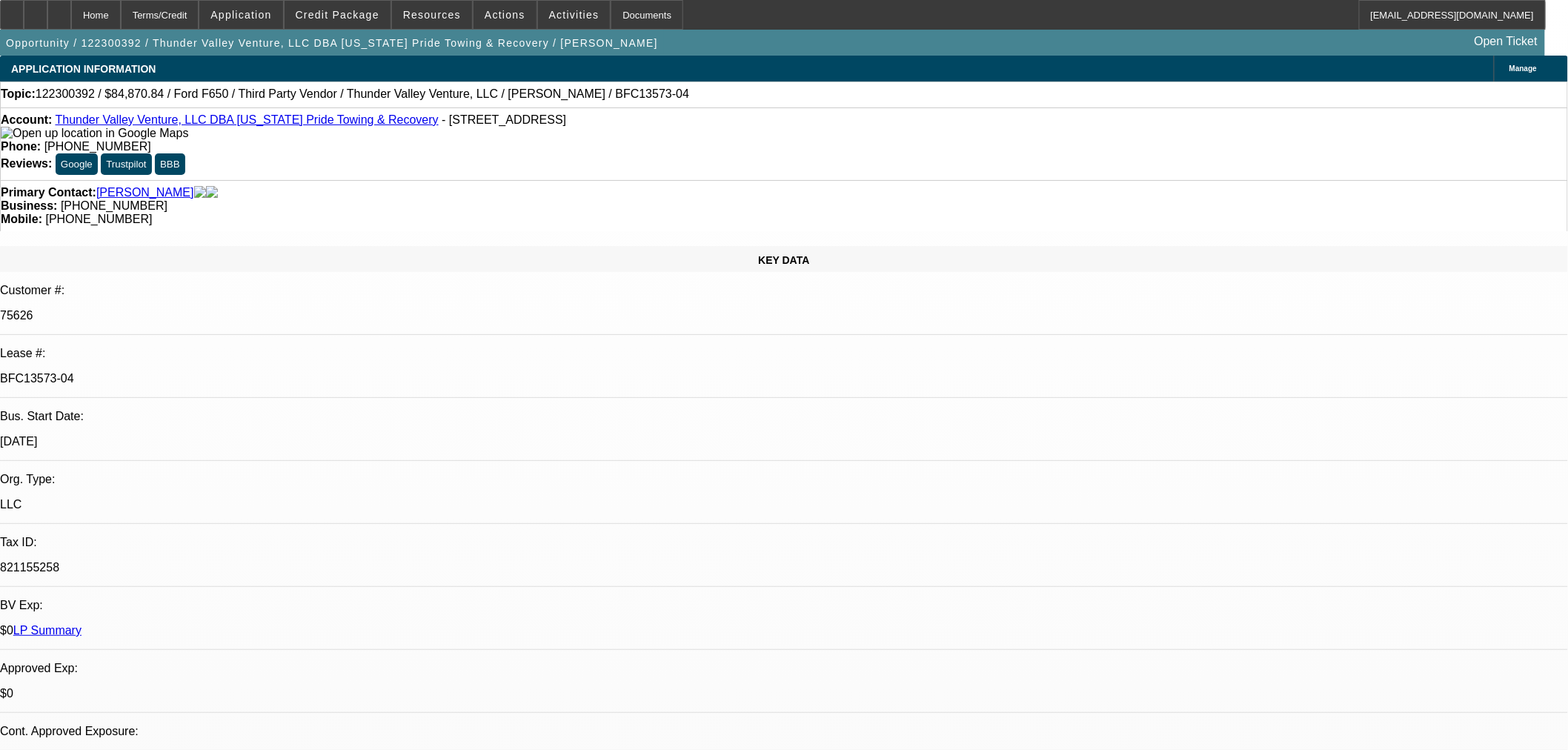
select select "0"
select select "6"
select select "0"
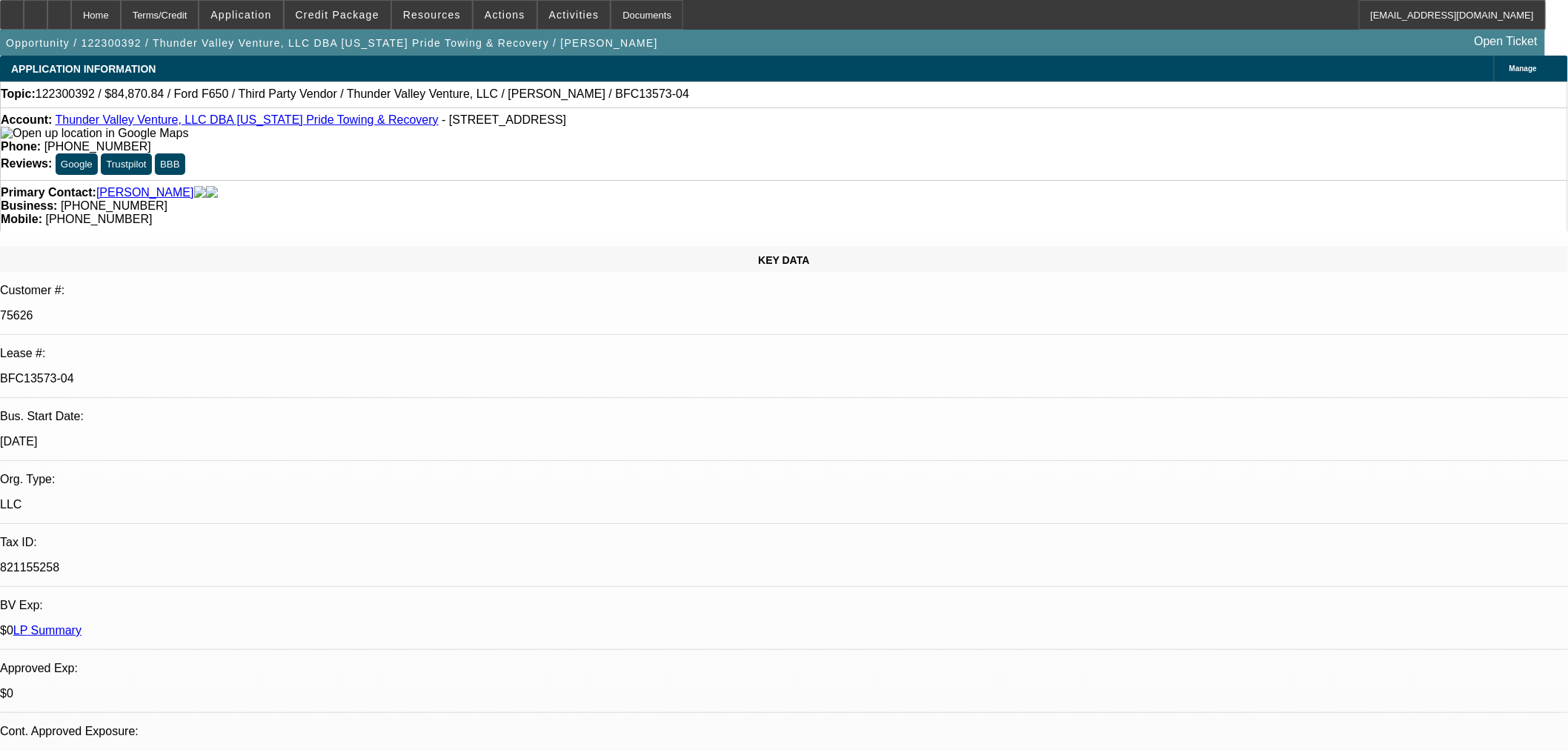
select select "6"
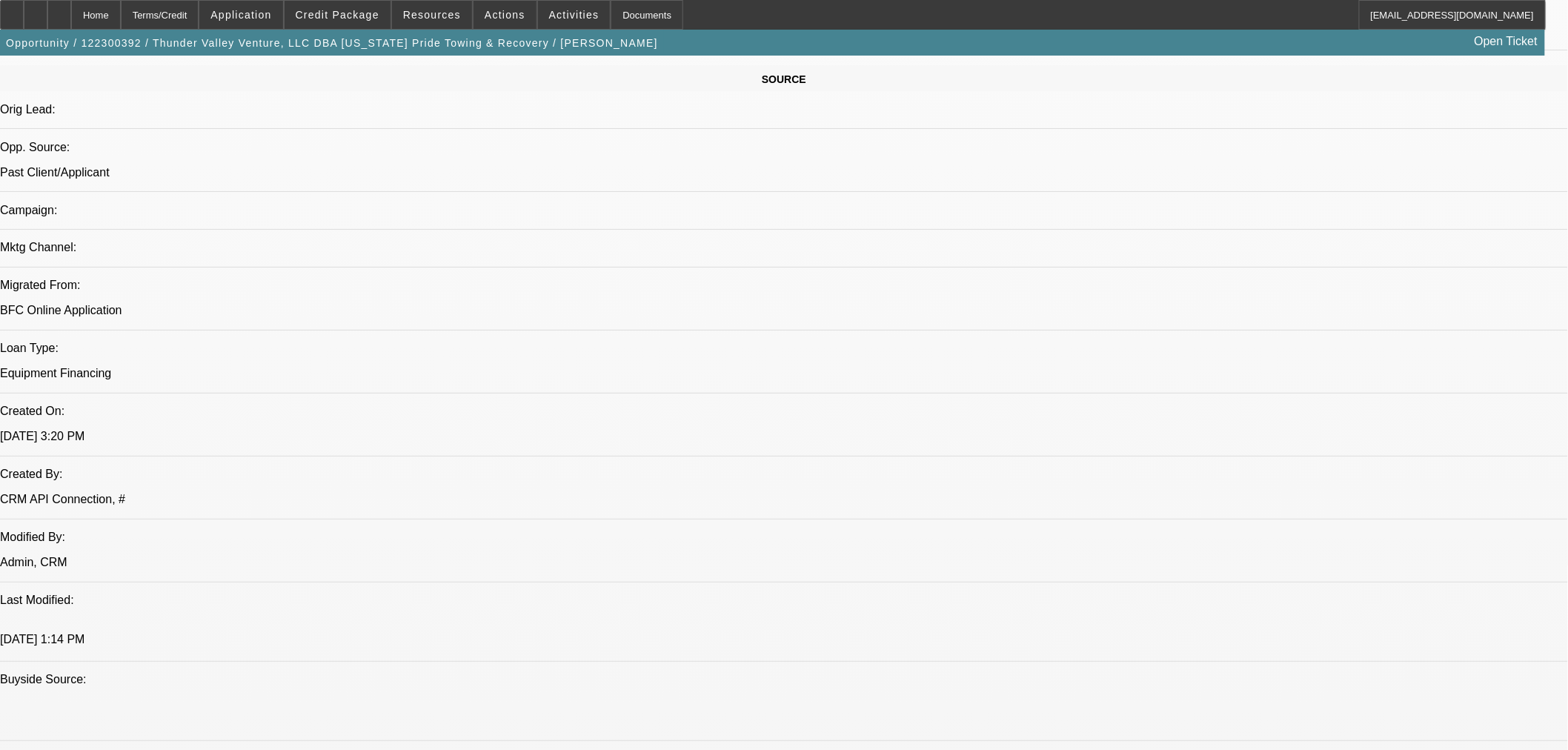
scroll to position [906, 0]
